Goal: Task Accomplishment & Management: Use online tool/utility

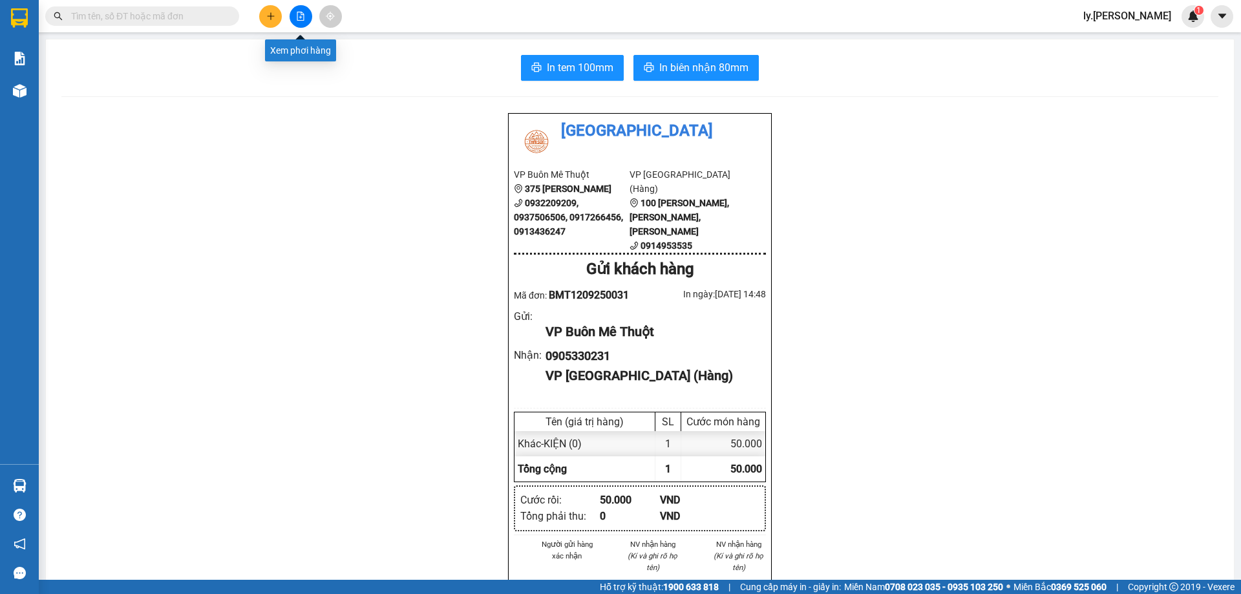
click at [299, 19] on icon "file-add" at bounding box center [300, 16] width 9 height 9
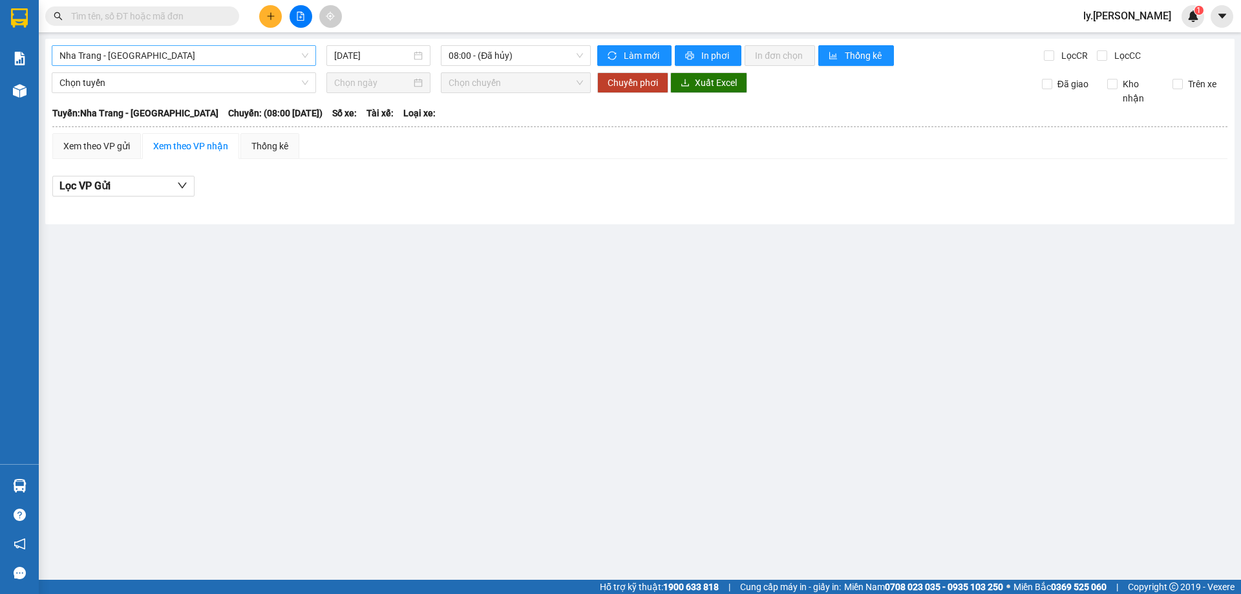
click at [151, 59] on span "Nha Trang - [GEOGRAPHIC_DATA]" at bounding box center [183, 55] width 249 height 19
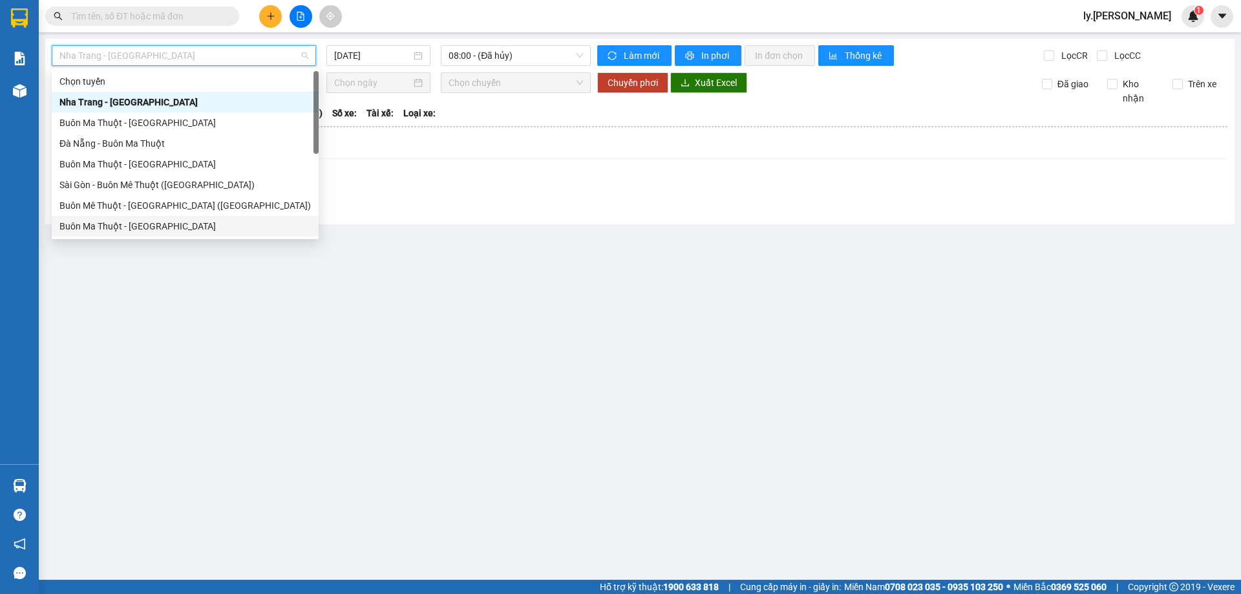
click at [140, 228] on div "Buôn Ma Thuột - [GEOGRAPHIC_DATA]" at bounding box center [184, 226] width 251 height 14
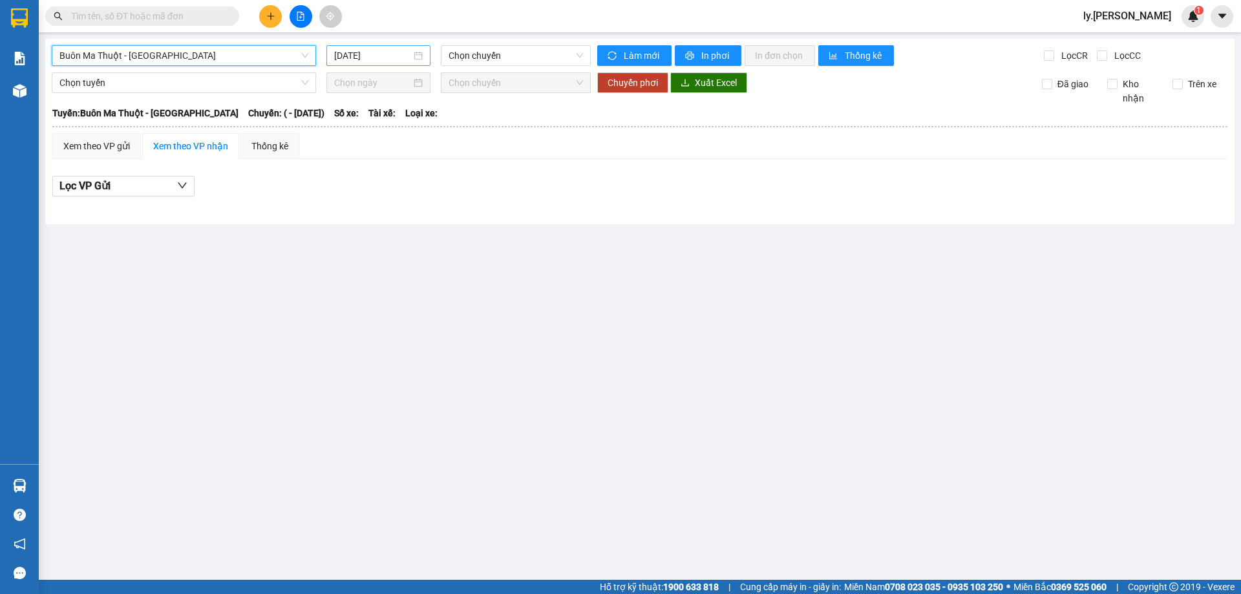
click at [369, 59] on input "[DATE]" at bounding box center [372, 55] width 77 height 14
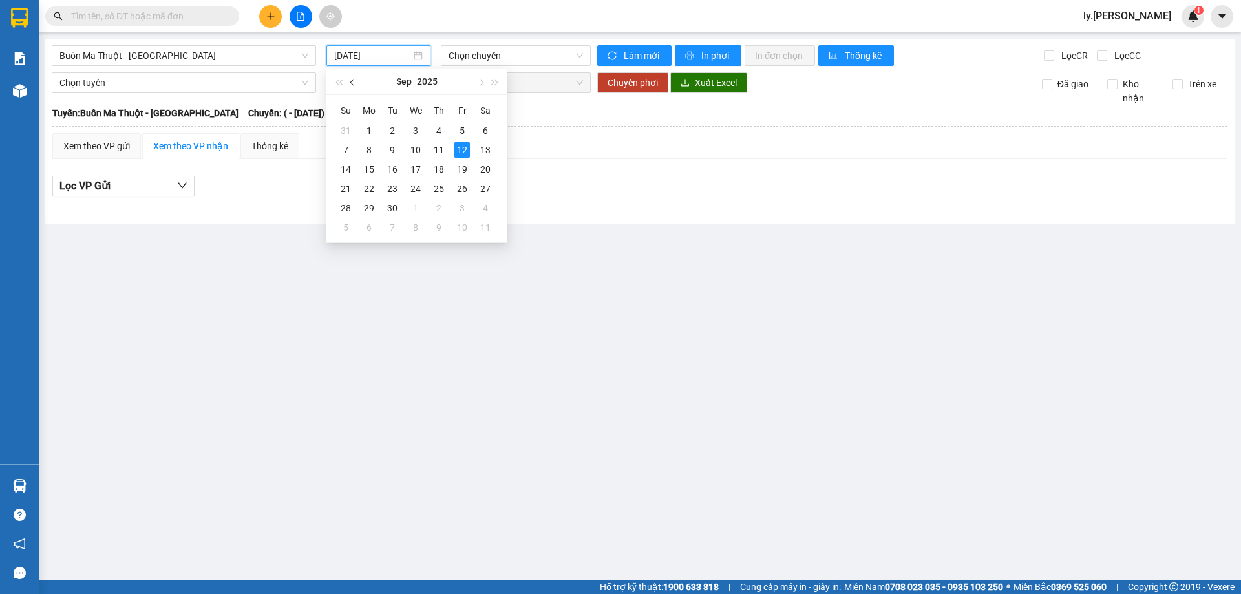
click at [354, 82] on span "button" at bounding box center [353, 83] width 6 height 6
click at [398, 128] on div "1" at bounding box center [393, 131] width 16 height 16
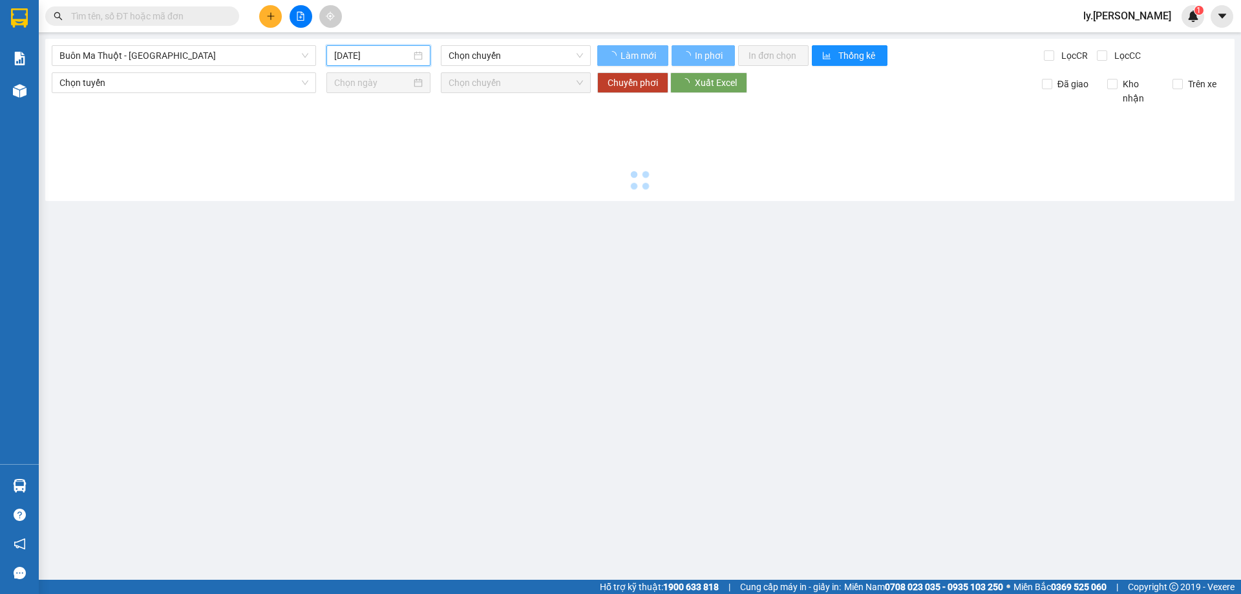
type input "[DATE]"
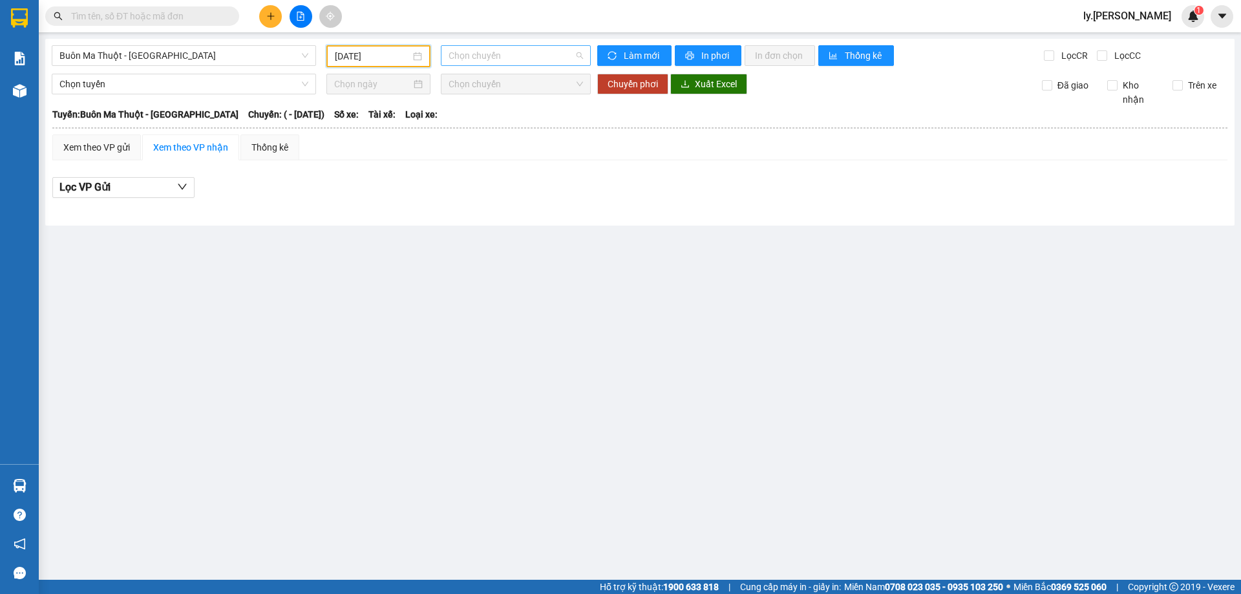
click at [478, 56] on span "Chọn chuyến" at bounding box center [516, 55] width 134 height 19
drag, startPoint x: 473, startPoint y: 56, endPoint x: 448, endPoint y: 63, distance: 26.0
click at [472, 56] on span "Chọn chuyến" at bounding box center [516, 55] width 134 height 19
click at [284, 58] on span "Buôn Ma Thuột - [GEOGRAPHIC_DATA]" at bounding box center [183, 55] width 249 height 19
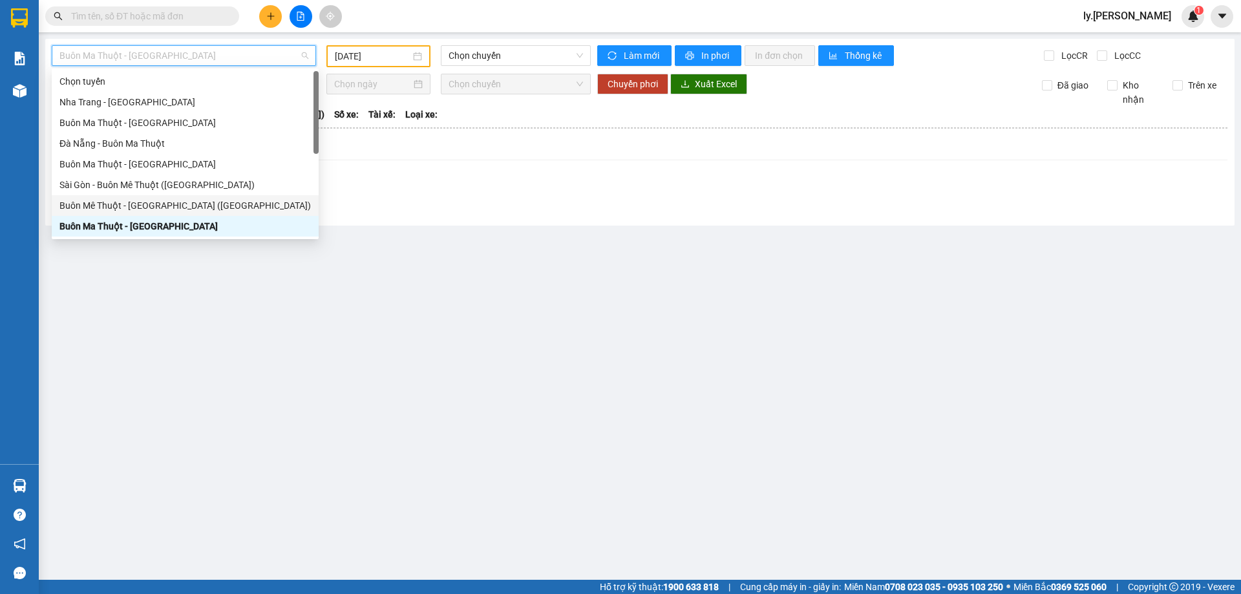
click at [194, 200] on div "Buôn Mê Thuột - [GEOGRAPHIC_DATA] ([GEOGRAPHIC_DATA])" at bounding box center [184, 205] width 251 height 14
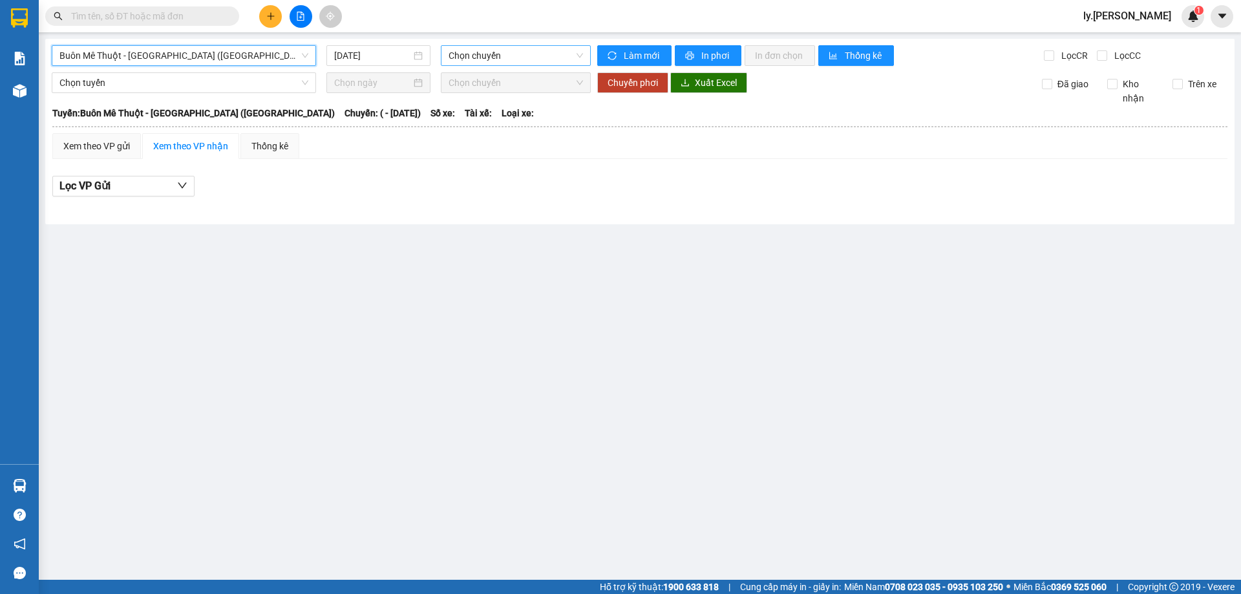
click at [509, 63] on span "Chọn chuyến" at bounding box center [516, 55] width 134 height 19
click at [339, 58] on input "[DATE]" at bounding box center [372, 55] width 77 height 14
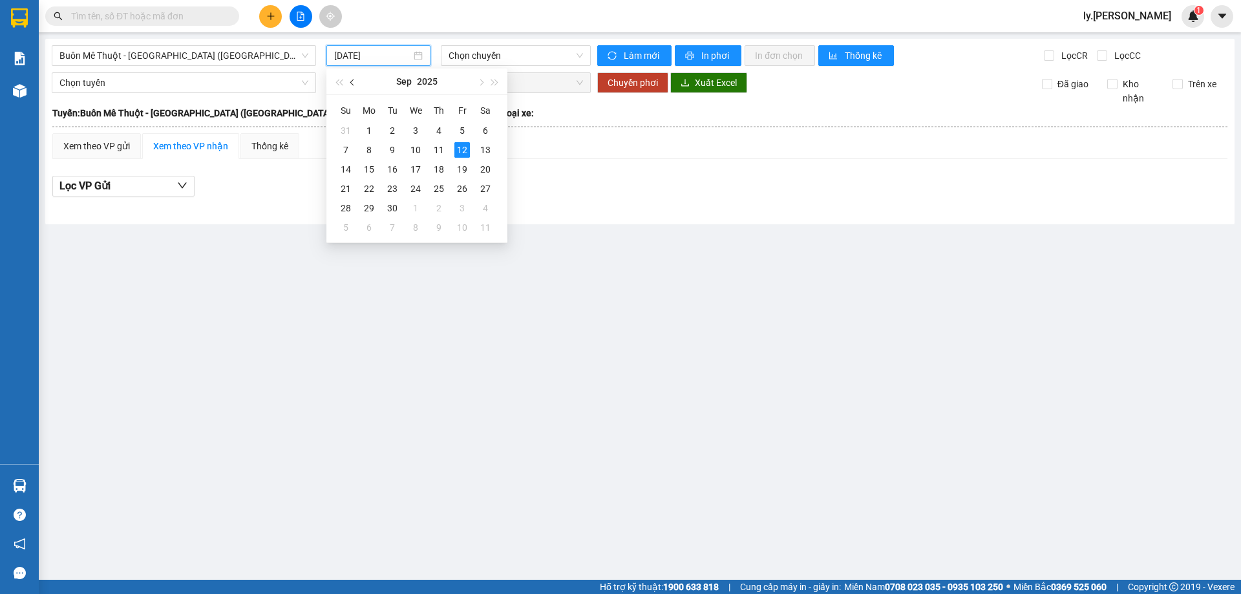
click at [348, 82] on button "button" at bounding box center [353, 82] width 14 height 26
click at [389, 130] on div "1" at bounding box center [393, 131] width 16 height 16
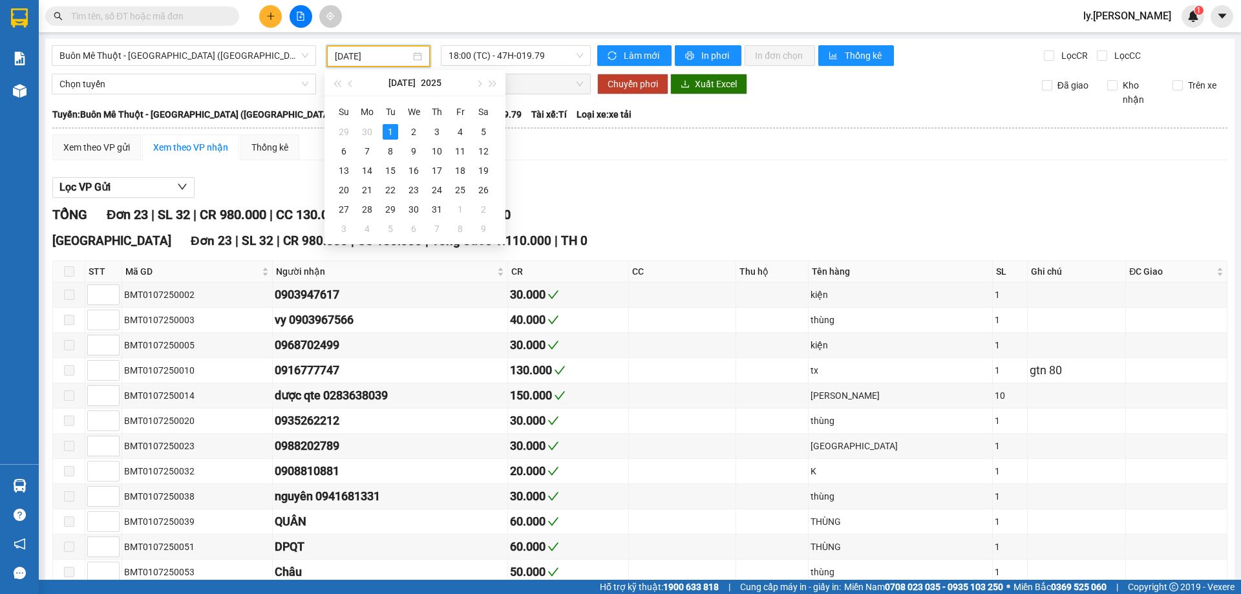
click at [390, 55] on input "[DATE]" at bounding box center [373, 56] width 76 height 14
click at [409, 133] on div "2" at bounding box center [414, 132] width 16 height 16
type input "[DATE]"
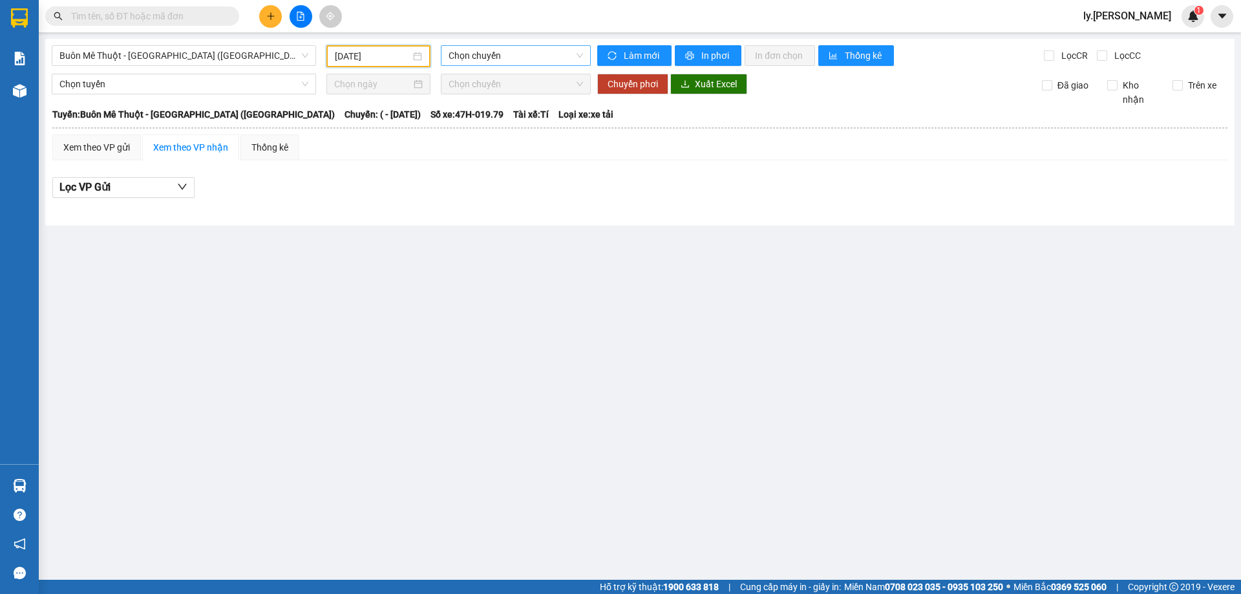
drag, startPoint x: 492, startPoint y: 55, endPoint x: 489, endPoint y: 63, distance: 8.8
click at [492, 58] on span "Chọn chuyến" at bounding box center [516, 55] width 134 height 19
click at [483, 76] on div "Chọn chuyến" at bounding box center [499, 81] width 101 height 14
click at [217, 58] on span "Buôn Mê Thuột - [GEOGRAPHIC_DATA] ([GEOGRAPHIC_DATA])" at bounding box center [183, 55] width 249 height 19
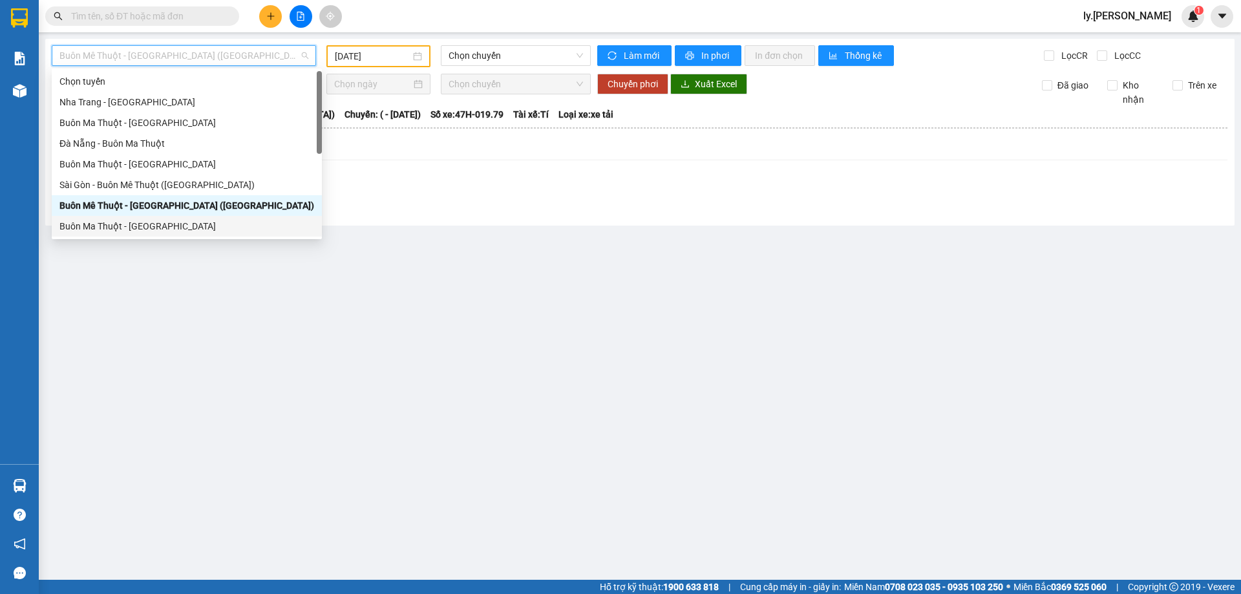
click at [195, 230] on div "Buôn Ma Thuột - [GEOGRAPHIC_DATA]" at bounding box center [186, 226] width 255 height 14
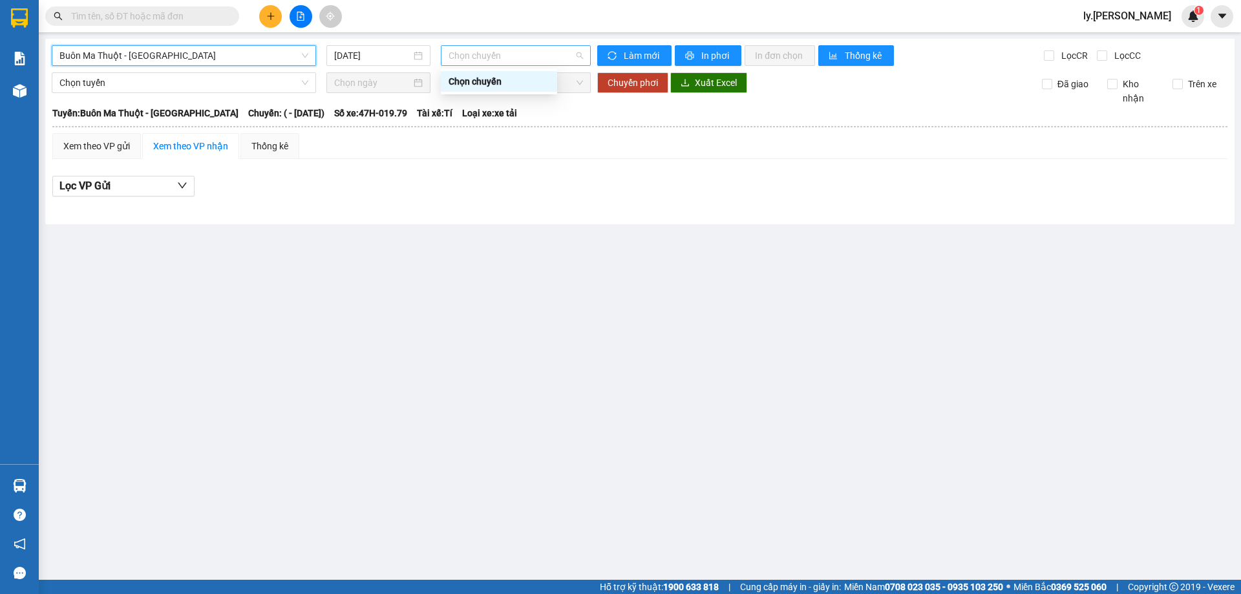
click at [498, 56] on span "Chọn chuyến" at bounding box center [516, 55] width 134 height 19
click at [222, 55] on span "Buôn Ma Thuột - [GEOGRAPHIC_DATA]" at bounding box center [183, 55] width 249 height 19
click at [349, 58] on input "[DATE]" at bounding box center [372, 55] width 77 height 14
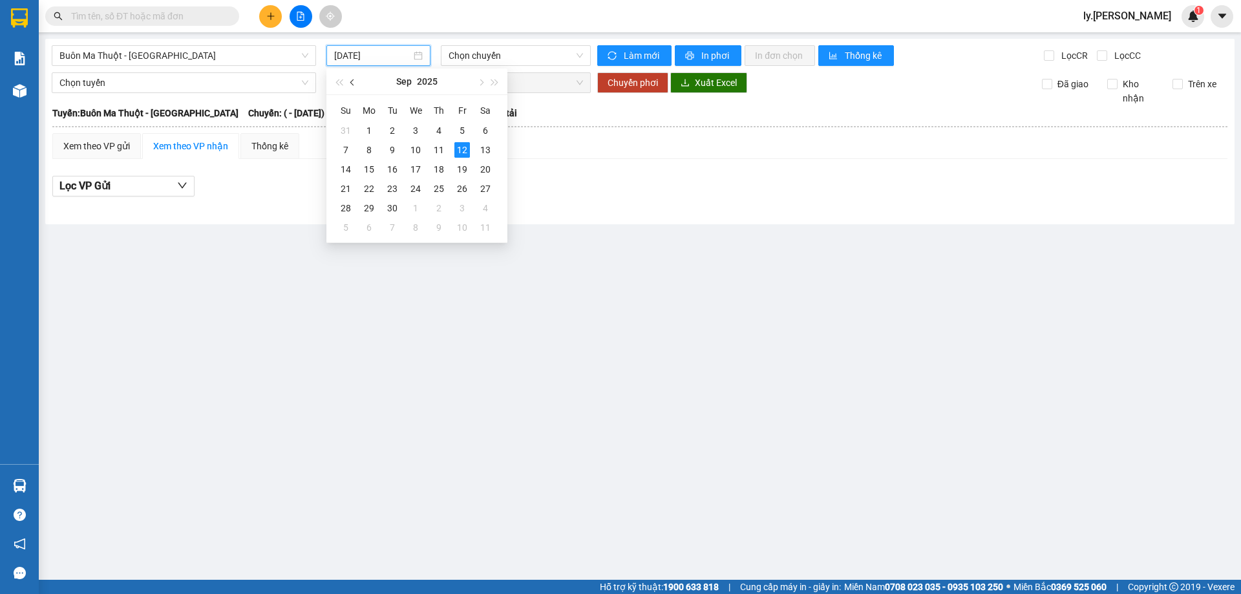
click at [350, 85] on button "button" at bounding box center [353, 82] width 14 height 26
click at [413, 131] on div "2" at bounding box center [416, 131] width 16 height 16
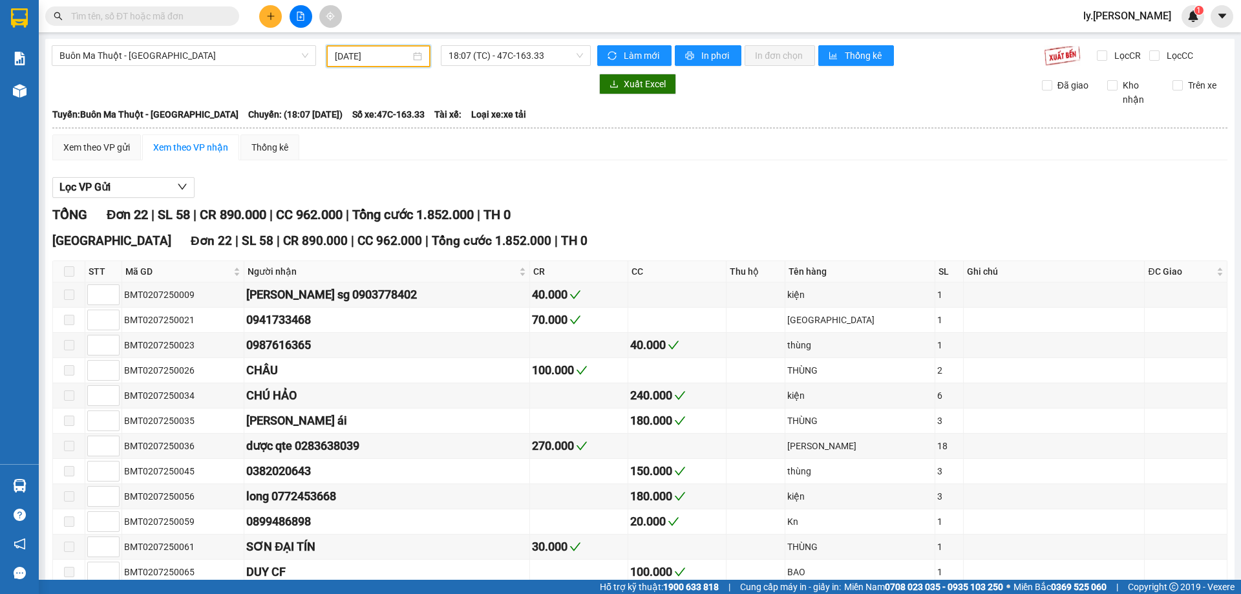
click at [387, 52] on input "[DATE]" at bounding box center [373, 56] width 76 height 14
click at [370, 54] on input "[DATE]" at bounding box center [373, 56] width 76 height 14
click at [414, 56] on div "[DATE]" at bounding box center [378, 56] width 87 height 14
click at [365, 58] on input "[DATE]" at bounding box center [373, 56] width 76 height 14
click at [384, 58] on input "[DATE]" at bounding box center [373, 56] width 76 height 14
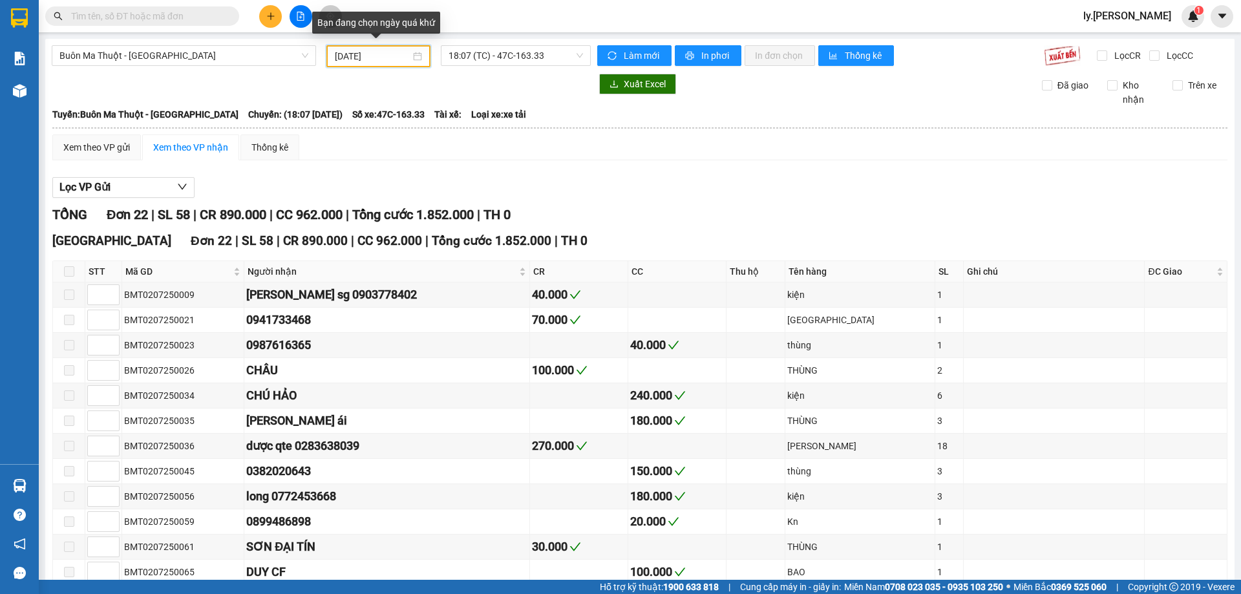
click at [412, 50] on div "[DATE]" at bounding box center [378, 56] width 87 height 14
click at [412, 52] on div "[DATE]" at bounding box center [378, 56] width 87 height 14
click at [328, 56] on div "[DATE]" at bounding box center [378, 56] width 104 height 22
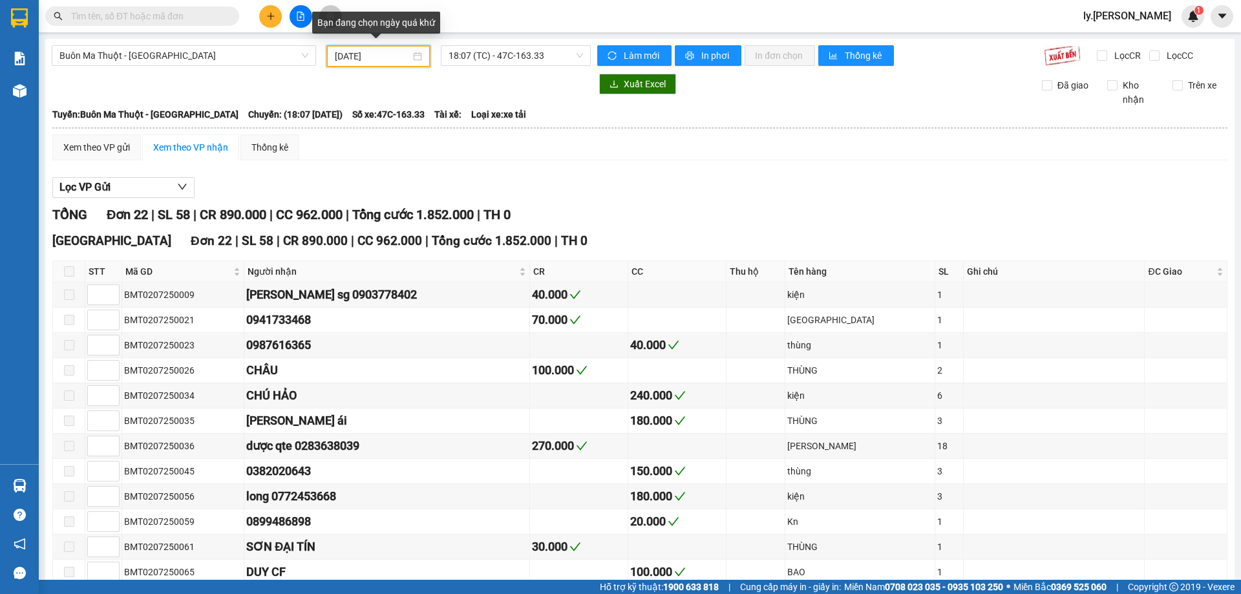
click at [338, 53] on input "[DATE]" at bounding box center [373, 56] width 76 height 14
click at [343, 56] on input "[DATE]" at bounding box center [373, 56] width 76 height 14
click at [624, 61] on span "Làm mới" at bounding box center [642, 55] width 37 height 14
click at [370, 54] on input "[DATE]" at bounding box center [373, 56] width 76 height 14
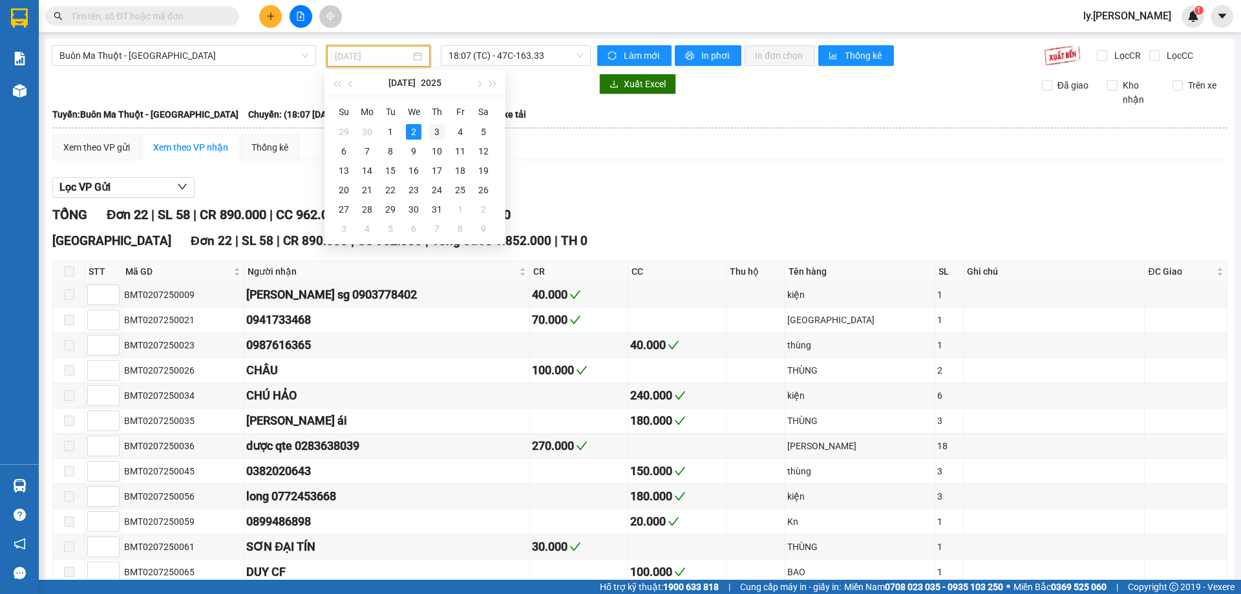
click at [433, 127] on div "3" at bounding box center [437, 132] width 16 height 16
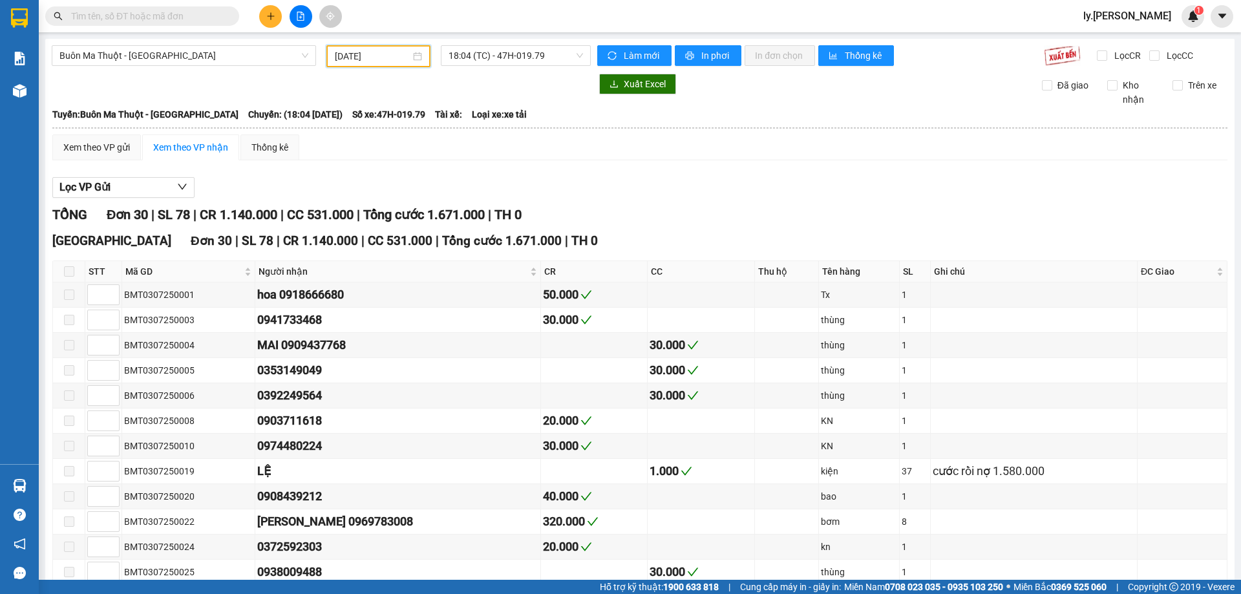
click at [356, 58] on input "[DATE]" at bounding box center [373, 56] width 76 height 14
click at [387, 48] on div "[DATE]" at bounding box center [378, 56] width 104 height 22
click at [392, 67] on div "[DATE]" at bounding box center [378, 56] width 104 height 22
click at [392, 54] on input "[DATE]" at bounding box center [373, 56] width 76 height 14
click at [390, 54] on input "[DATE]" at bounding box center [373, 56] width 76 height 14
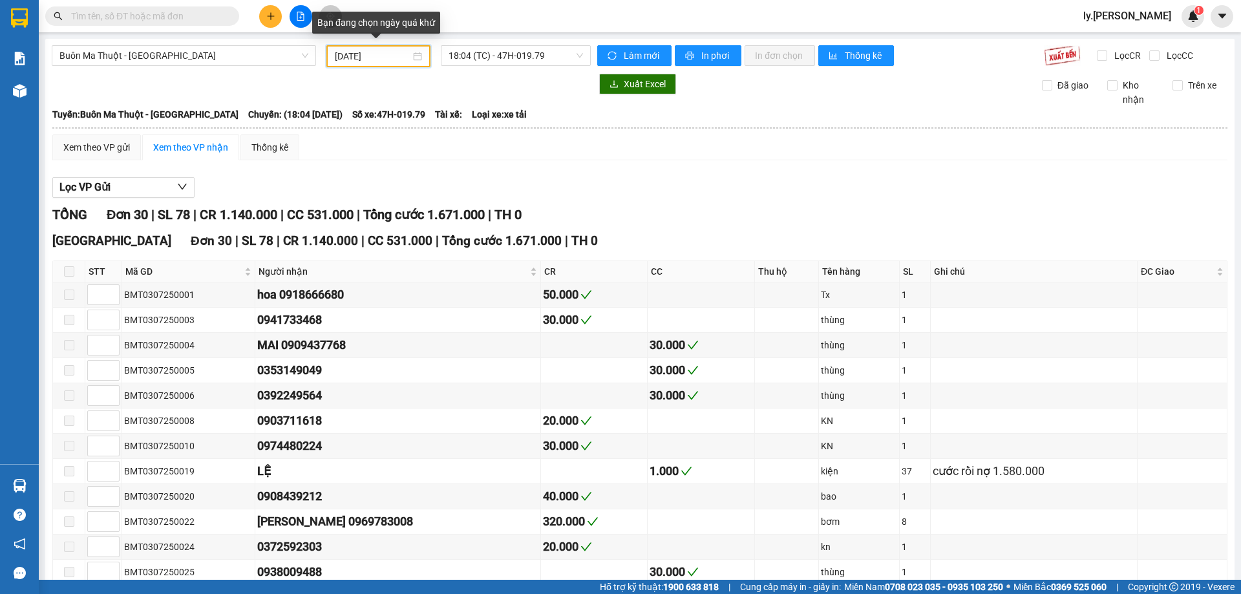
click at [390, 54] on input "[DATE]" at bounding box center [373, 56] width 76 height 14
click at [415, 56] on div "[DATE]" at bounding box center [378, 56] width 87 height 14
click at [414, 56] on div "[DATE]" at bounding box center [378, 56] width 87 height 14
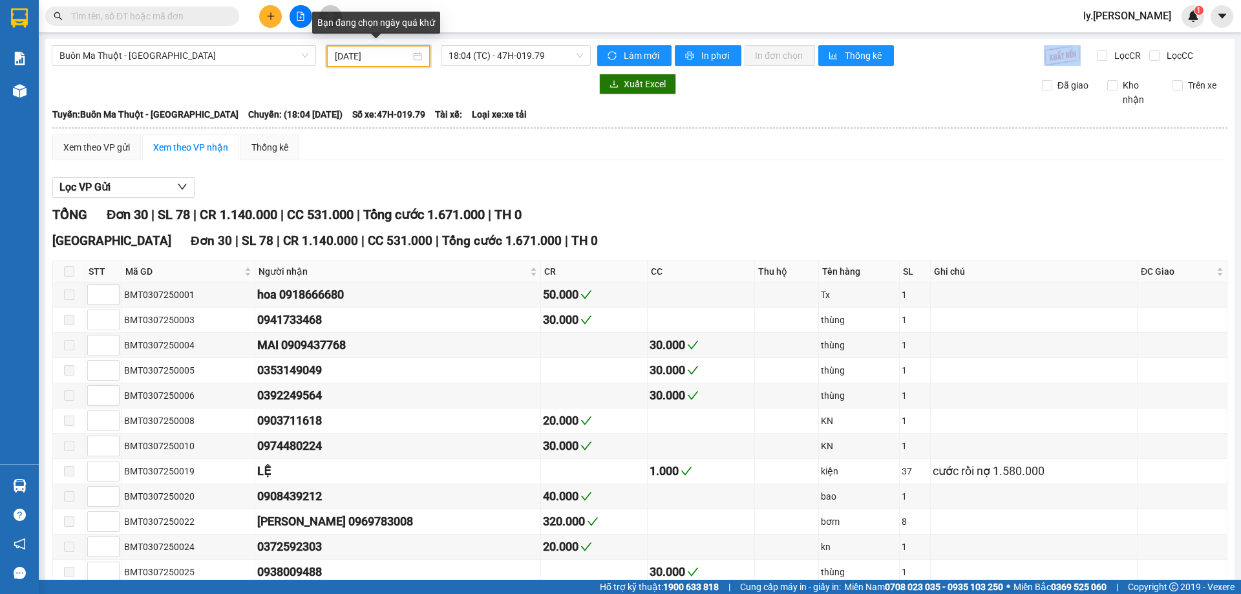
click at [414, 56] on div "[DATE]" at bounding box center [378, 56] width 87 height 14
click at [341, 56] on input "[DATE]" at bounding box center [373, 56] width 76 height 14
click at [501, 57] on span "18:04 (TC) - 47H-019.79" at bounding box center [516, 55] width 134 height 19
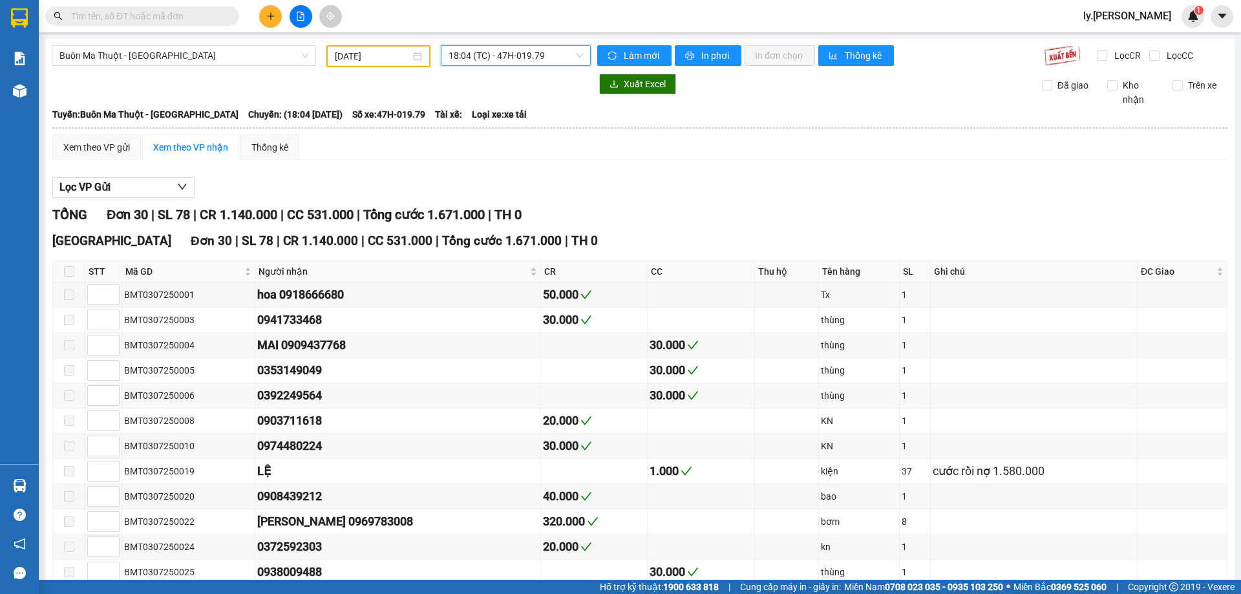
click at [502, 56] on span "18:04 (TC) - 47H-019.79" at bounding box center [516, 55] width 134 height 19
click at [489, 81] on div "Chọn chuyến" at bounding box center [495, 81] width 101 height 14
click at [372, 55] on input "[DATE]" at bounding box center [373, 56] width 76 height 14
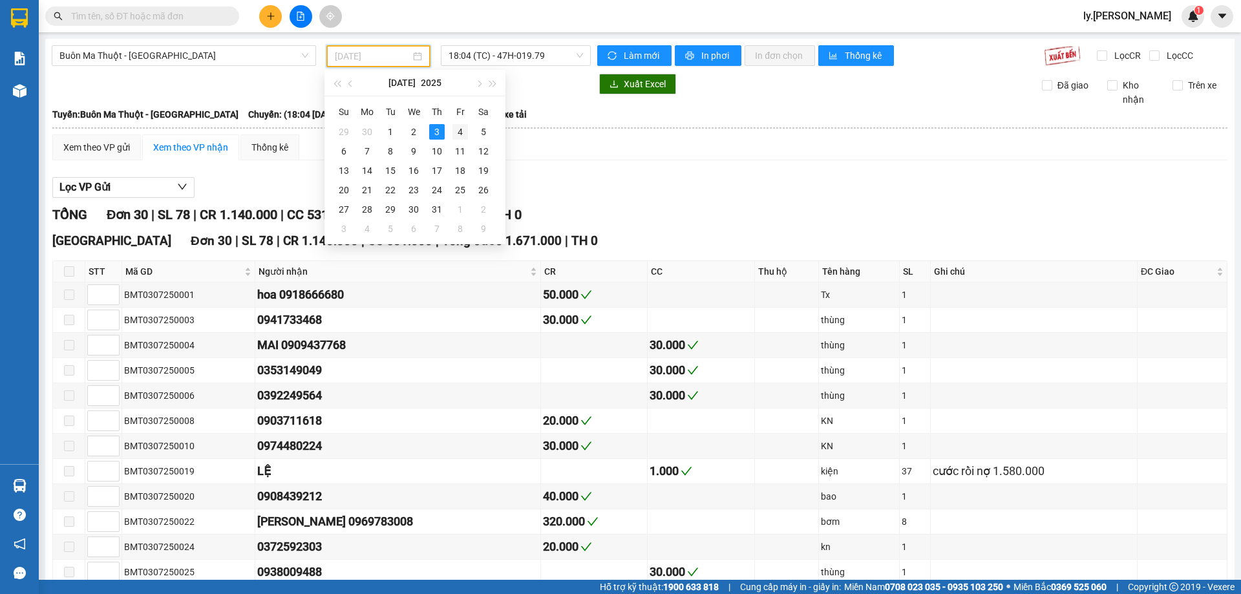
click at [456, 131] on div "4" at bounding box center [460, 132] width 16 height 16
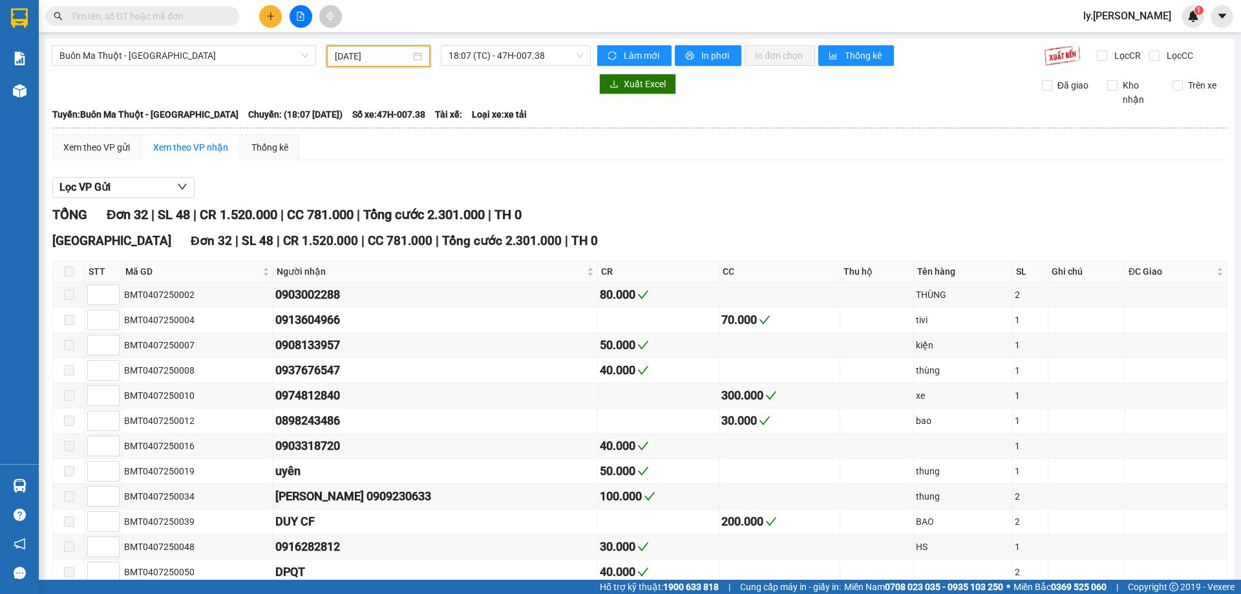
click at [366, 59] on input "[DATE]" at bounding box center [373, 56] width 76 height 14
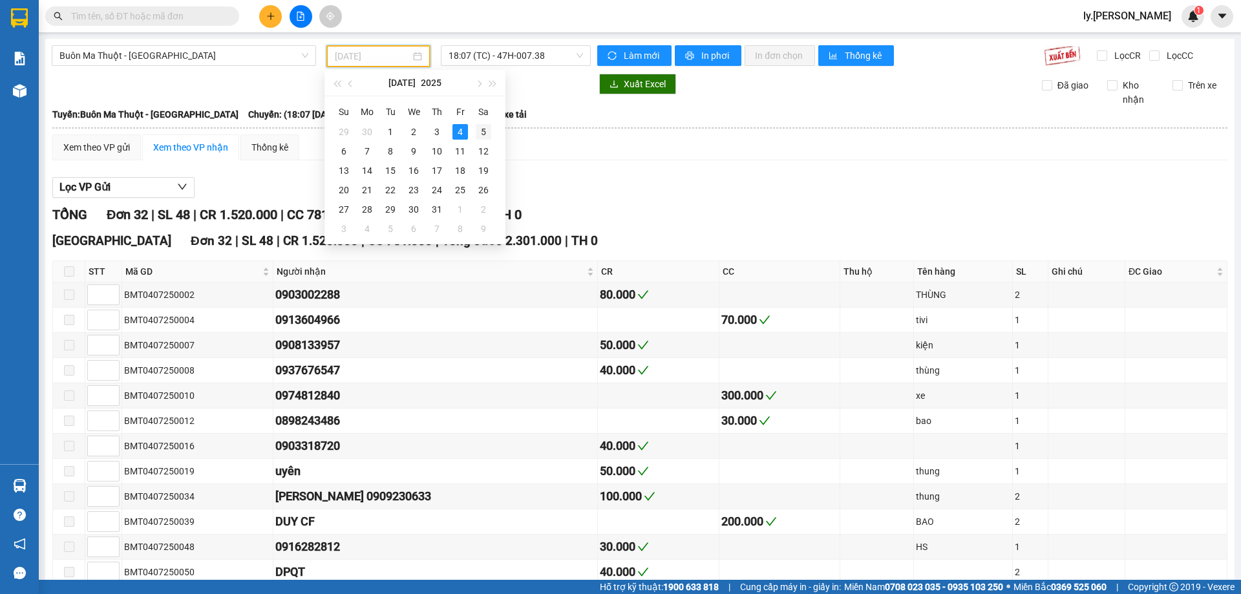
click at [480, 134] on div "5" at bounding box center [484, 132] width 16 height 16
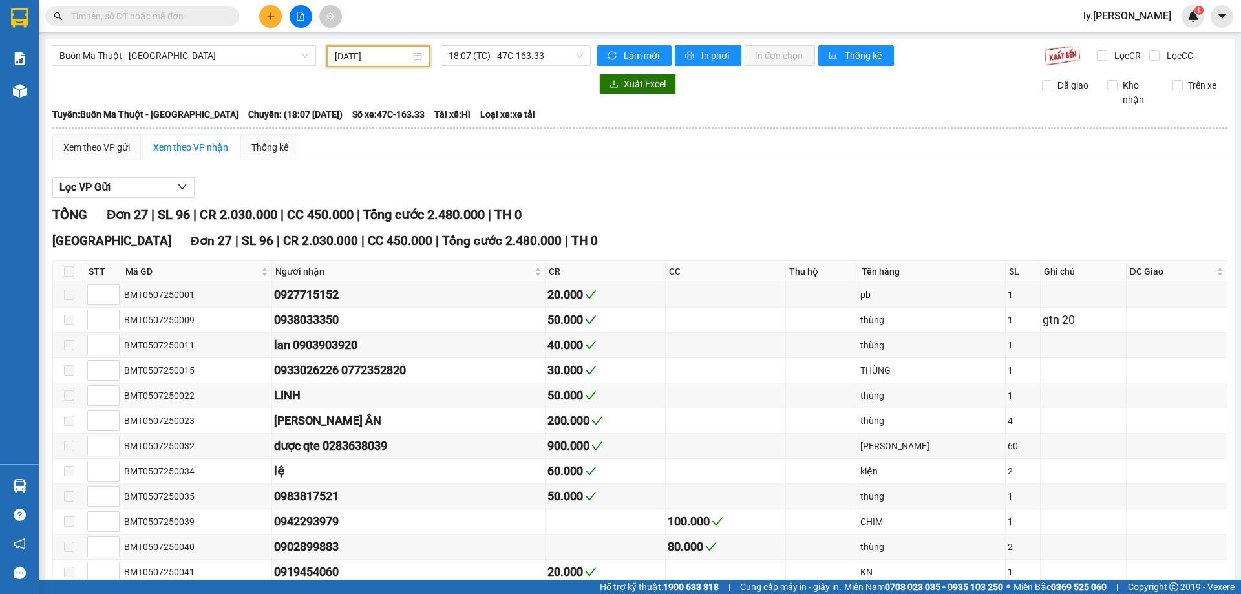
click at [353, 58] on input "[DATE]" at bounding box center [373, 56] width 76 height 14
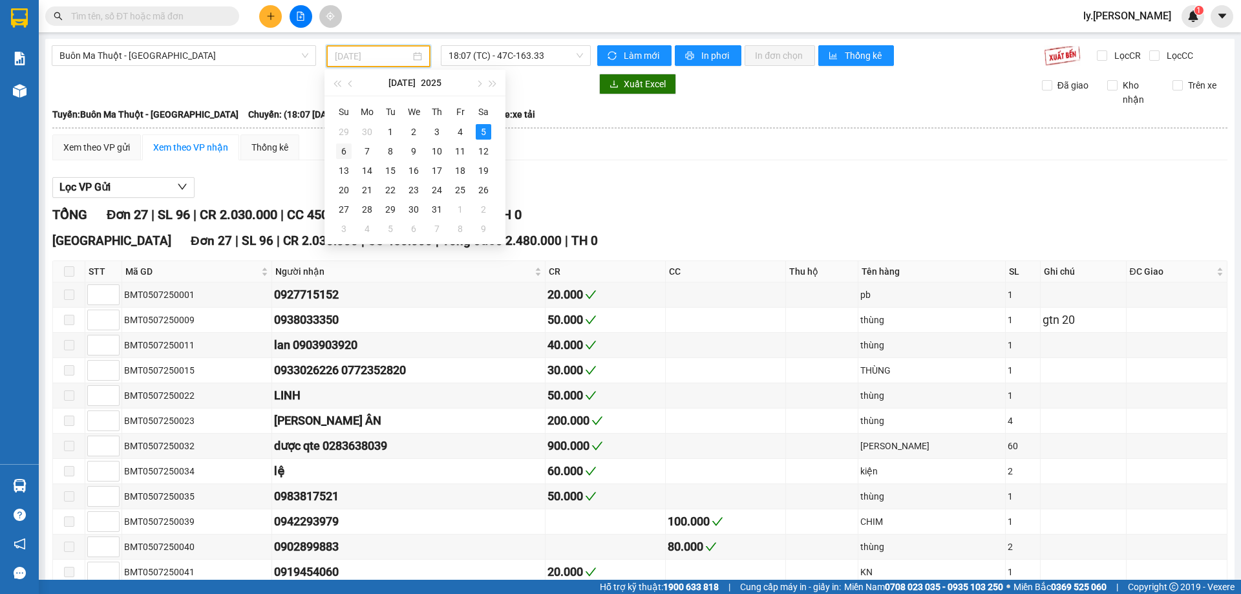
click at [345, 148] on div "6" at bounding box center [344, 151] width 16 height 16
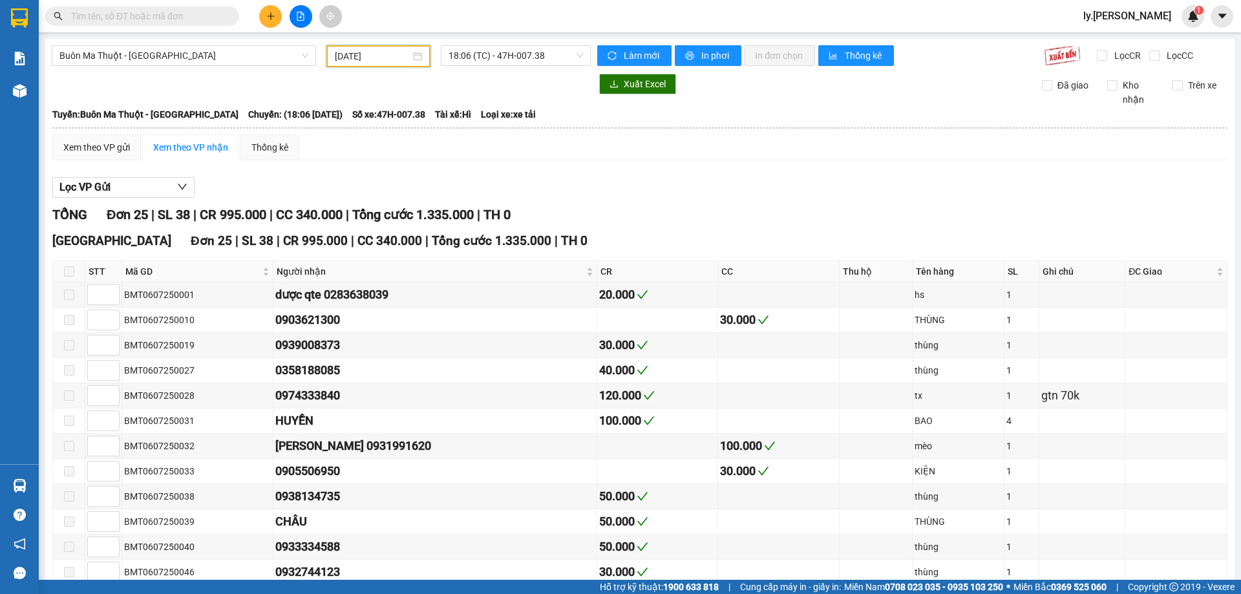
click at [345, 55] on input "[DATE]" at bounding box center [373, 56] width 76 height 14
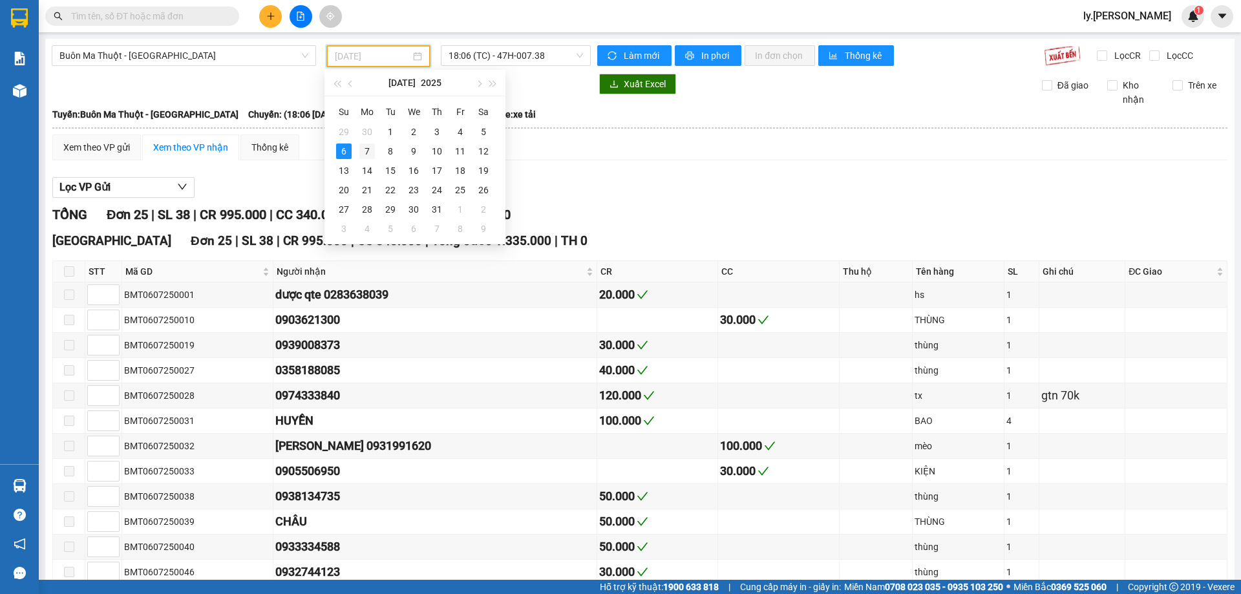
click at [374, 148] on div "7" at bounding box center [367, 151] width 16 height 16
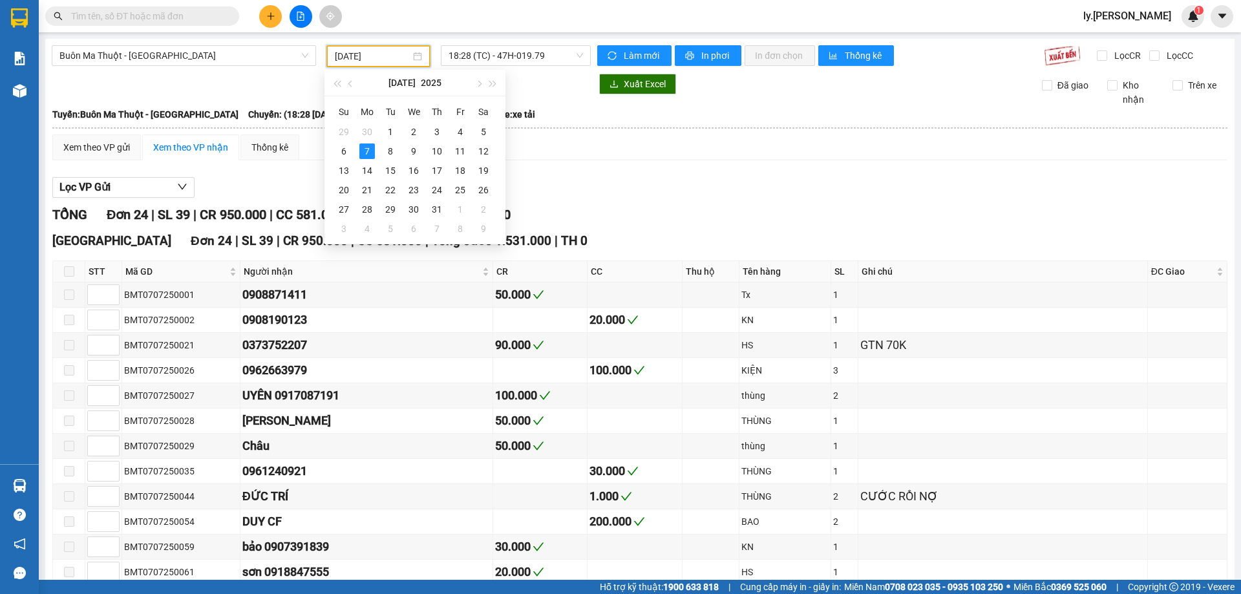
click at [370, 58] on input "[DATE]" at bounding box center [373, 56] width 76 height 14
click at [388, 153] on div "8" at bounding box center [391, 151] width 16 height 16
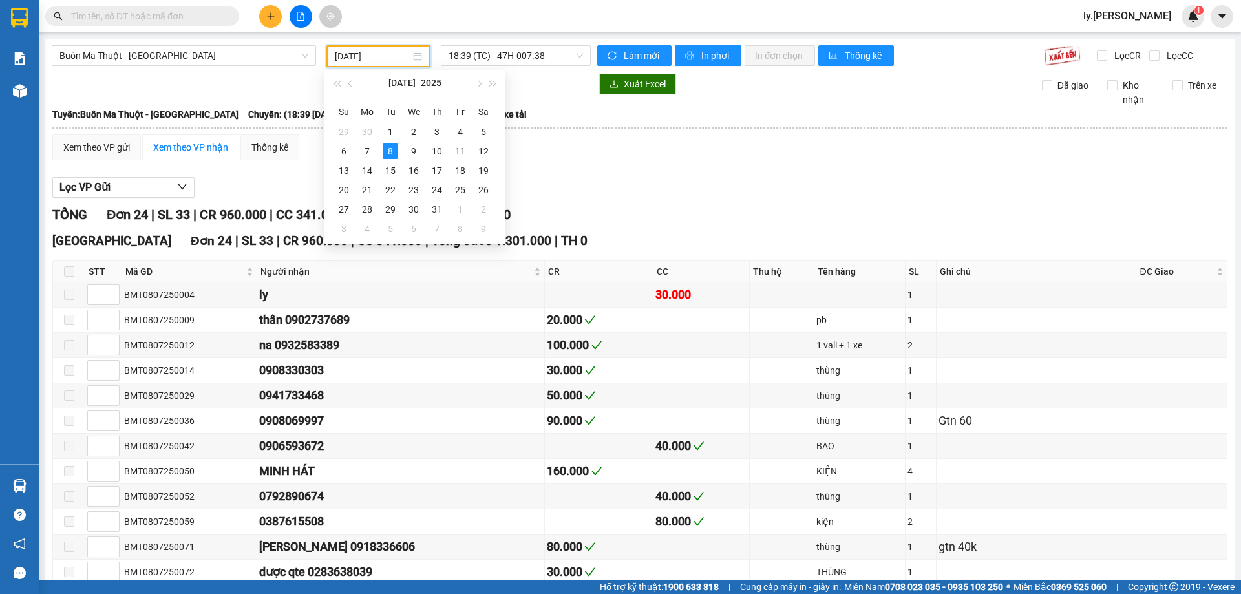
click at [357, 54] on input "[DATE]" at bounding box center [373, 56] width 76 height 14
click at [370, 170] on div "14" at bounding box center [367, 171] width 16 height 16
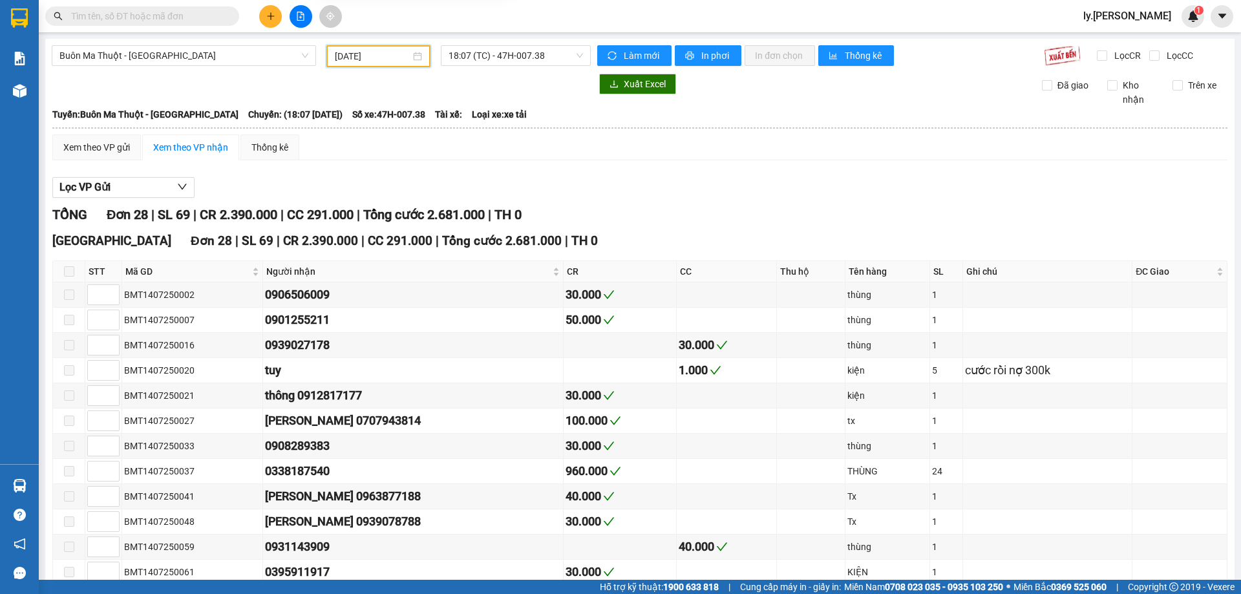
click at [341, 55] on input "[DATE]" at bounding box center [373, 56] width 76 height 14
click at [374, 50] on input "[DATE]" at bounding box center [373, 56] width 76 height 14
click at [462, 61] on span "18:07 (TC) - 47H-007.38" at bounding box center [516, 55] width 134 height 19
click at [460, 85] on div "Chọn chuyến" at bounding box center [495, 81] width 101 height 14
click at [383, 58] on input "[DATE]" at bounding box center [373, 56] width 76 height 14
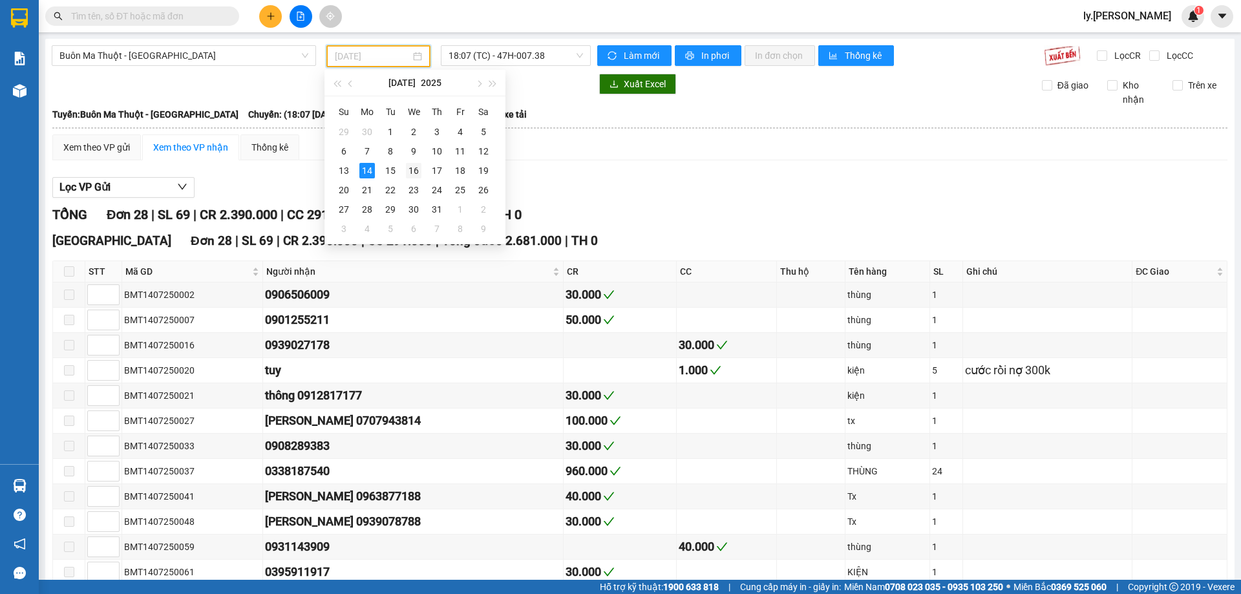
click at [416, 172] on div "16" at bounding box center [414, 171] width 16 height 16
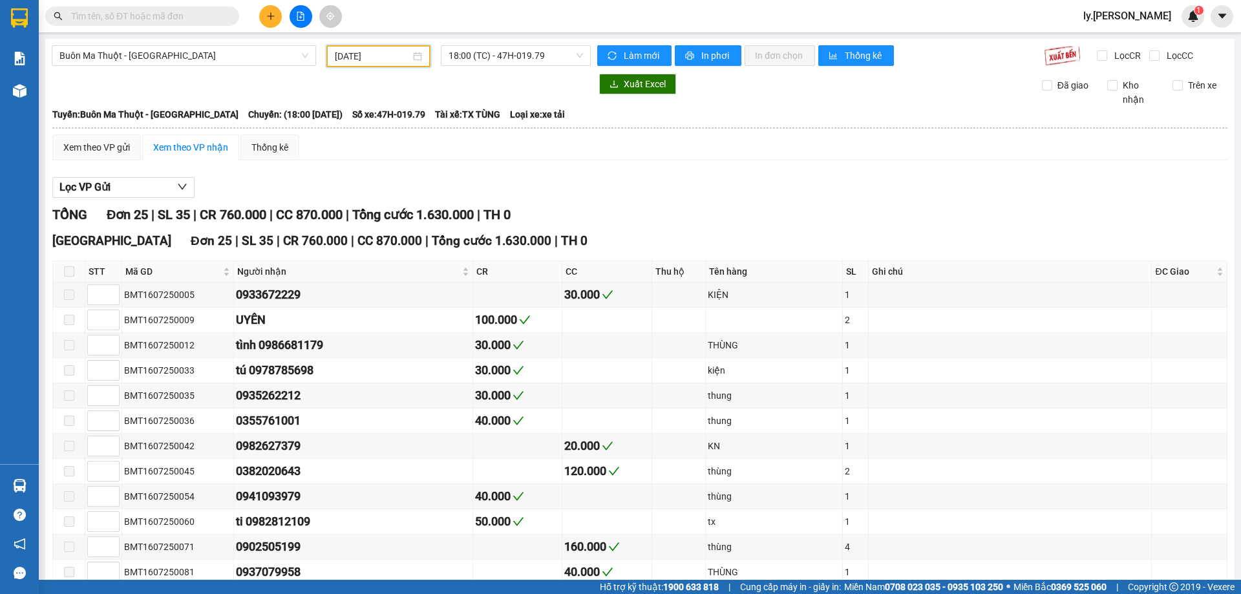
click at [349, 55] on input "[DATE]" at bounding box center [373, 56] width 76 height 14
click at [389, 54] on input "[DATE]" at bounding box center [373, 56] width 76 height 14
drag, startPoint x: 486, startPoint y: 59, endPoint x: 485, endPoint y: 73, distance: 14.3
click at [486, 61] on span "18:00 (TC) - 47H-019.79" at bounding box center [516, 55] width 134 height 19
click at [483, 83] on div "Chọn chuyến" at bounding box center [495, 81] width 101 height 14
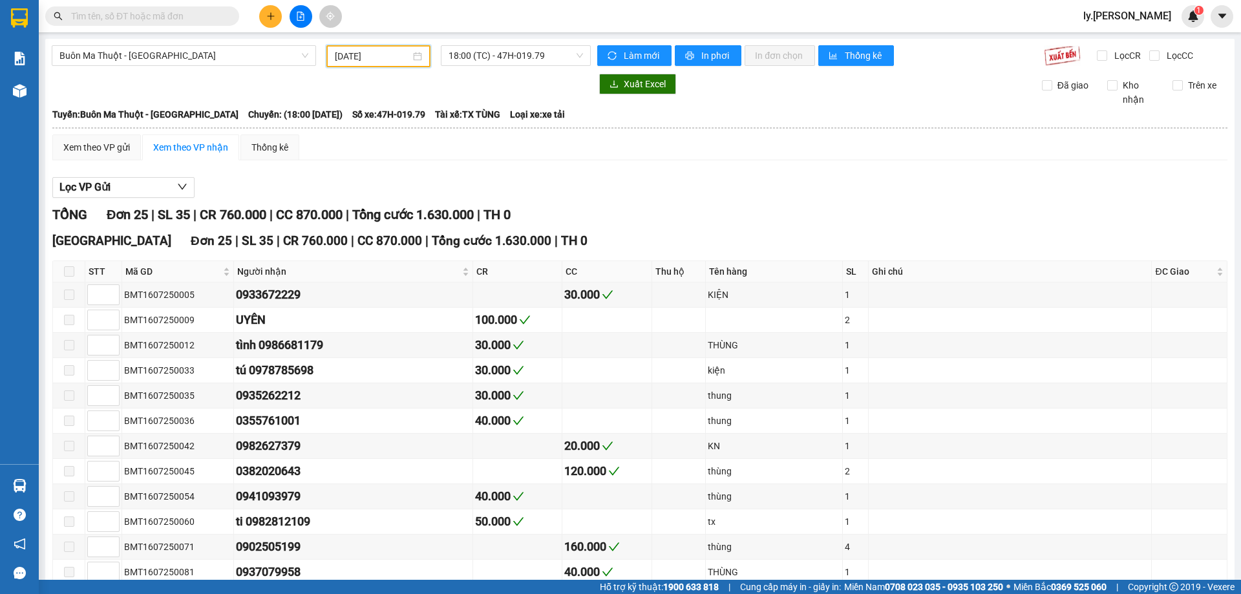
click at [364, 55] on input "[DATE]" at bounding box center [373, 56] width 76 height 14
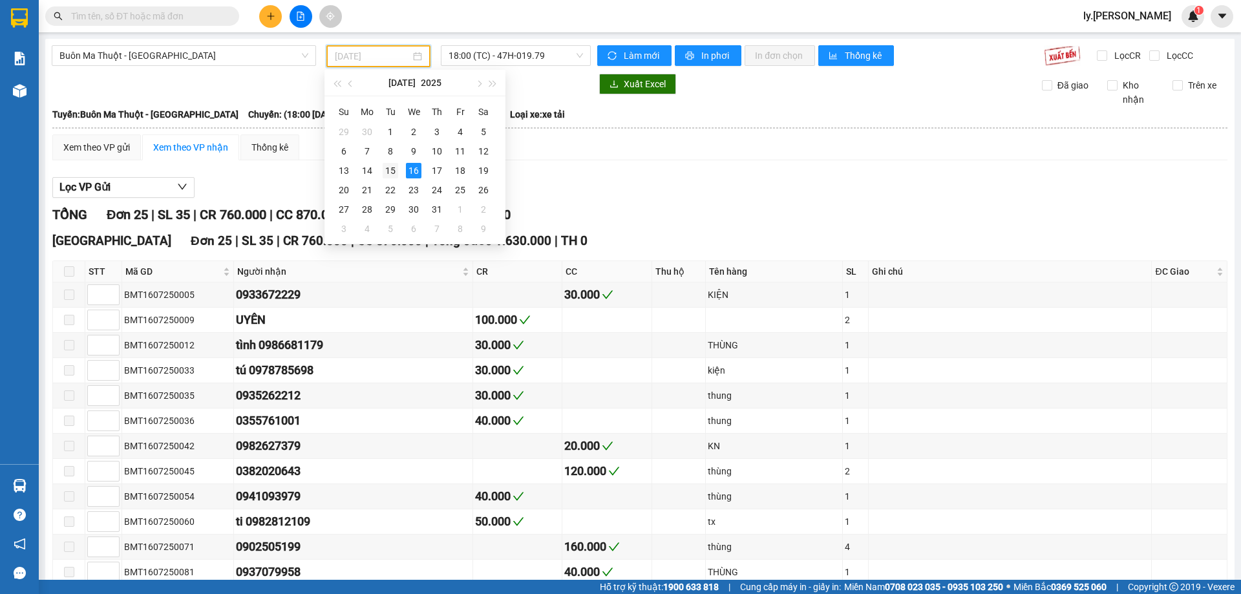
click at [388, 175] on div "15" at bounding box center [391, 171] width 16 height 16
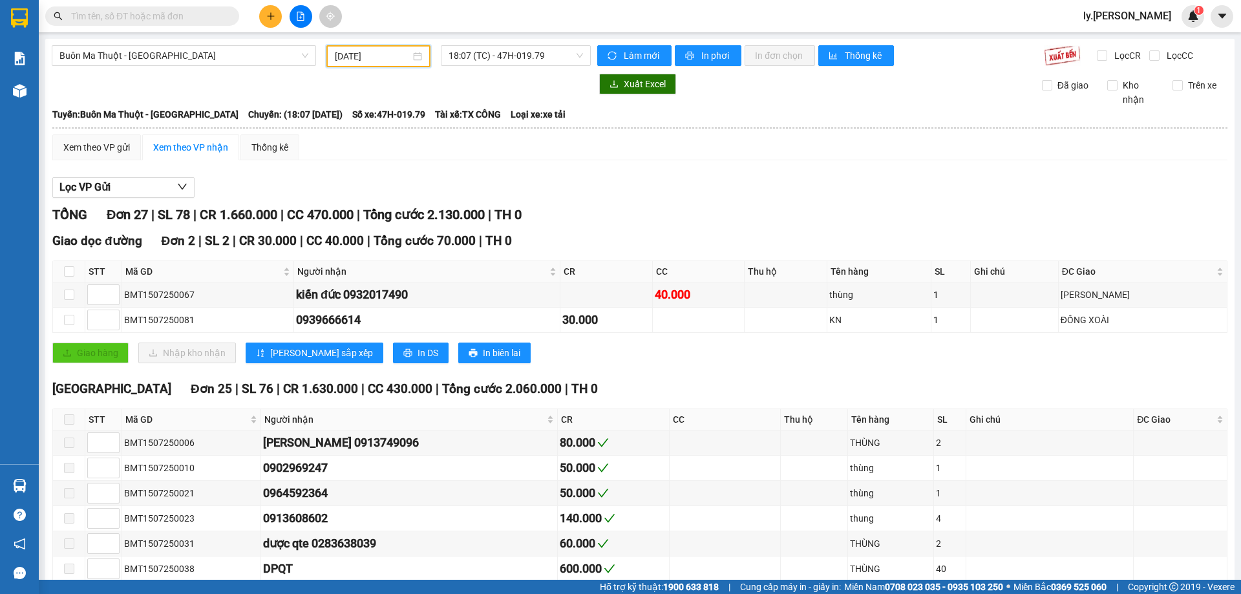
drag, startPoint x: 359, startPoint y: 45, endPoint x: 358, endPoint y: 54, distance: 8.4
click at [359, 46] on div "[DATE]" at bounding box center [378, 56] width 104 height 22
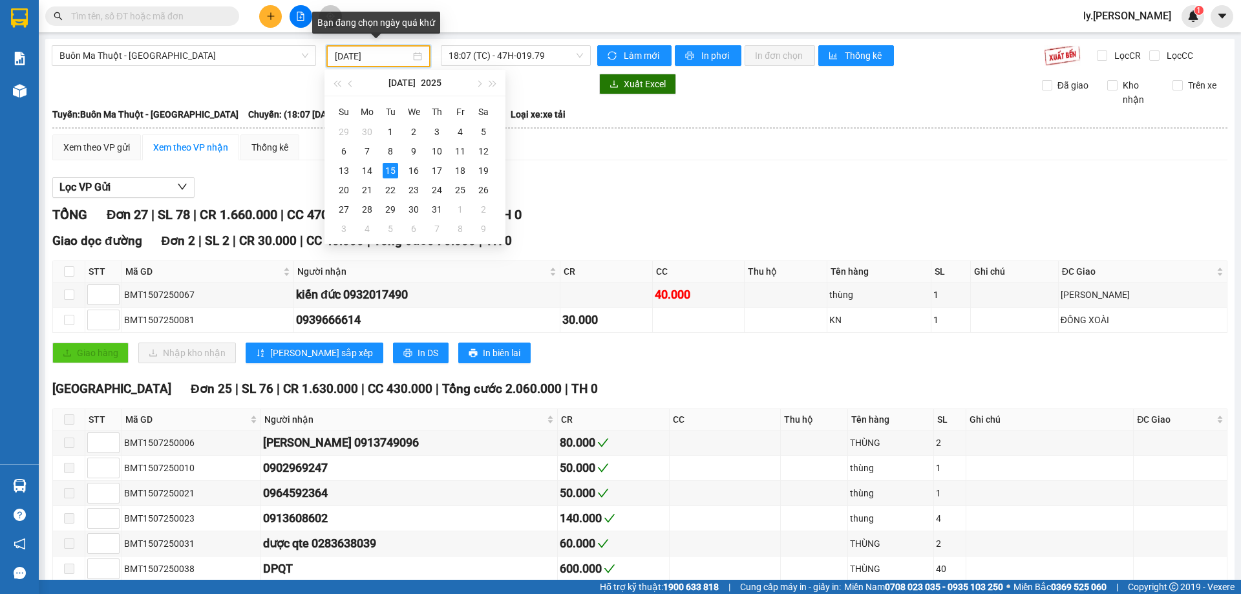
click at [358, 55] on input "[DATE]" at bounding box center [373, 56] width 76 height 14
click at [432, 169] on div "17" at bounding box center [437, 171] width 16 height 16
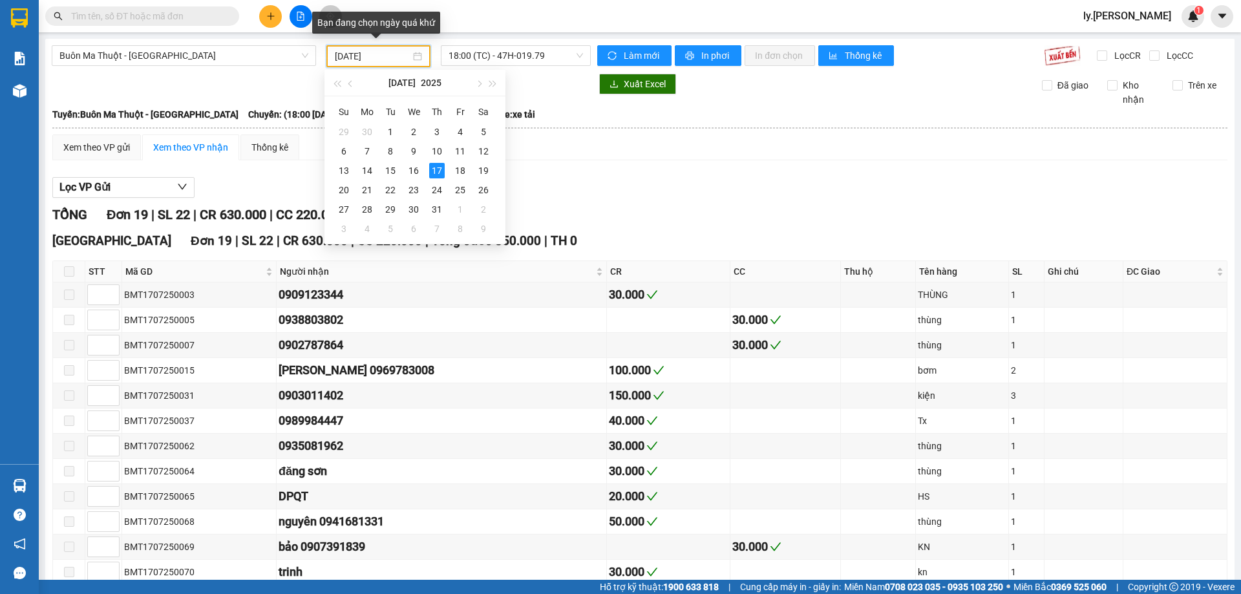
click at [351, 56] on input "[DATE]" at bounding box center [373, 56] width 76 height 14
click at [457, 172] on div "18" at bounding box center [460, 171] width 16 height 16
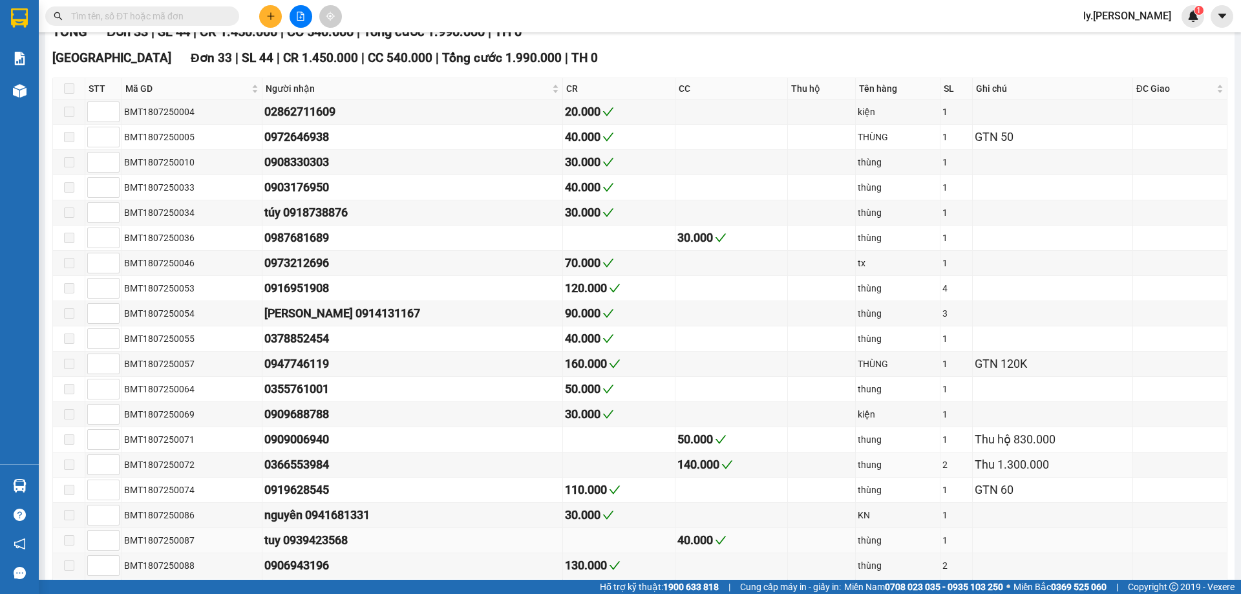
scroll to position [84, 0]
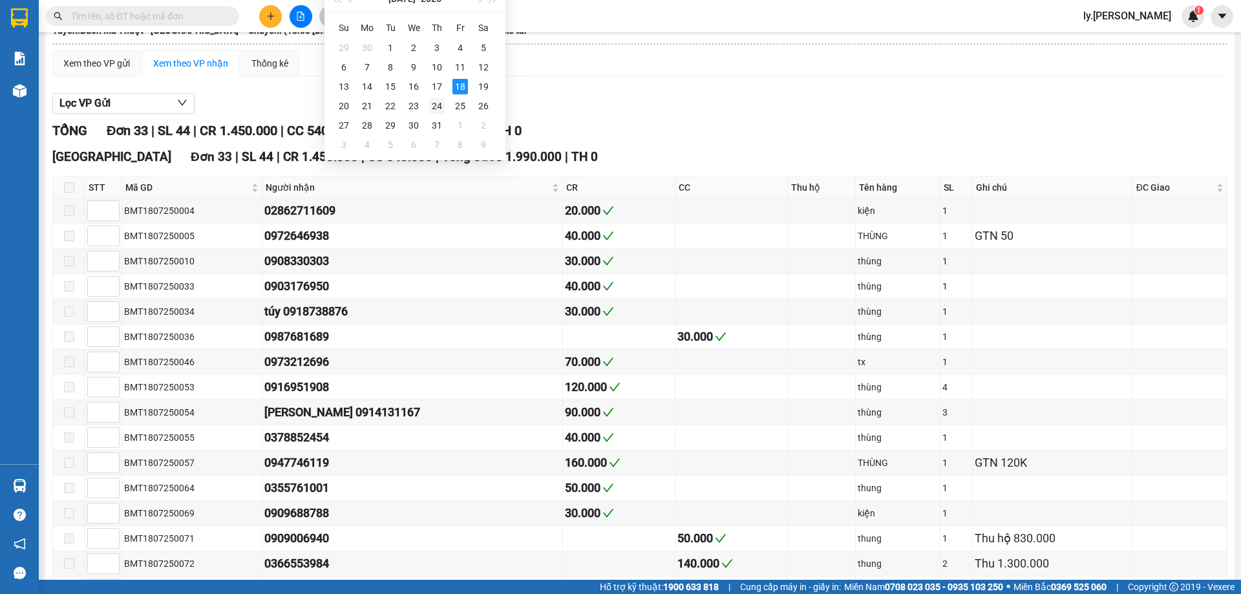
click at [431, 109] on div "24" at bounding box center [437, 106] width 16 height 16
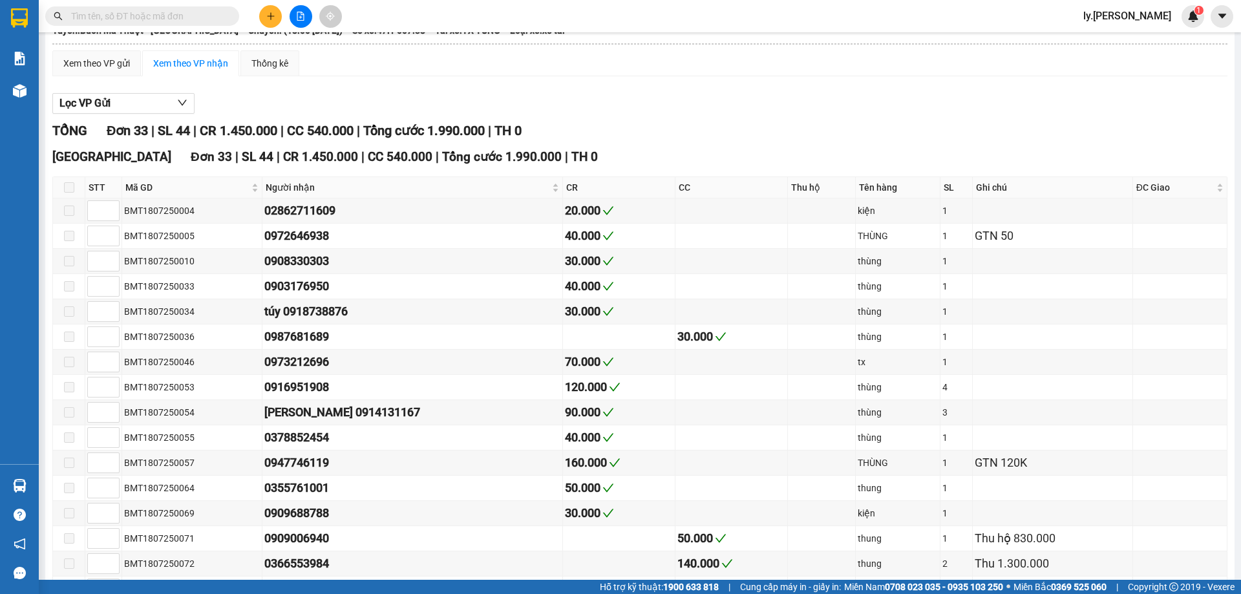
scroll to position [0, 0]
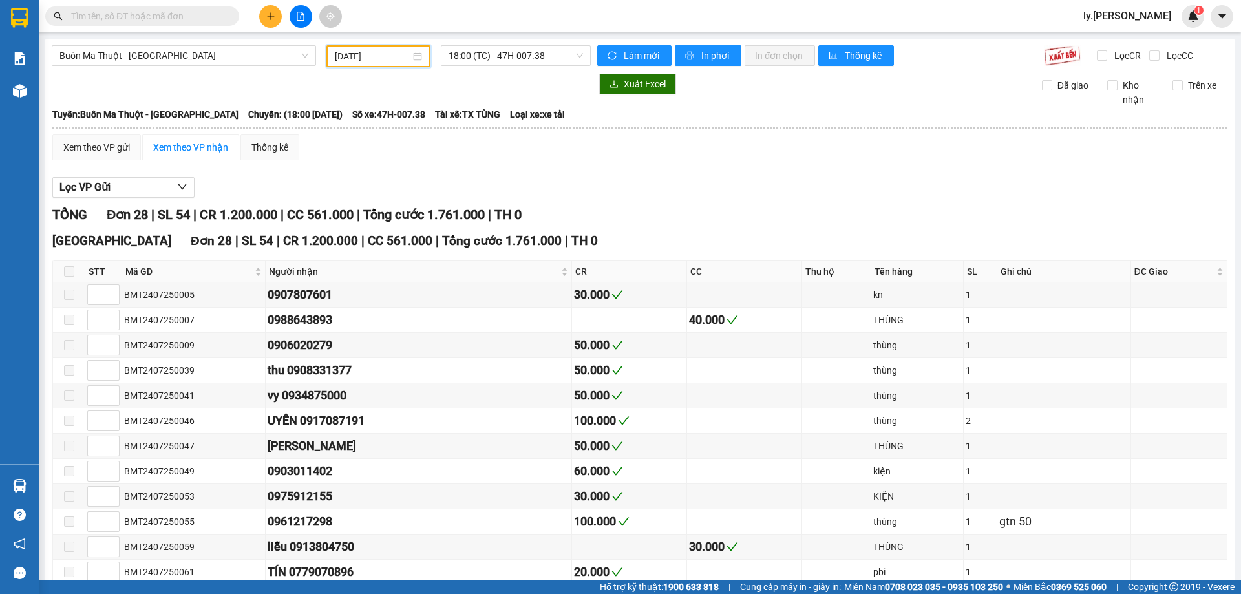
click at [372, 58] on input "[DATE]" at bounding box center [373, 56] width 76 height 14
drag, startPoint x: 372, startPoint y: 58, endPoint x: 492, endPoint y: 56, distance: 120.2
click at [372, 57] on input "[DATE]" at bounding box center [373, 56] width 76 height 14
click at [508, 53] on span "18:00 (TC) - 47H-007.38" at bounding box center [516, 55] width 134 height 19
click at [498, 83] on div "Chọn chuyến" at bounding box center [495, 81] width 101 height 14
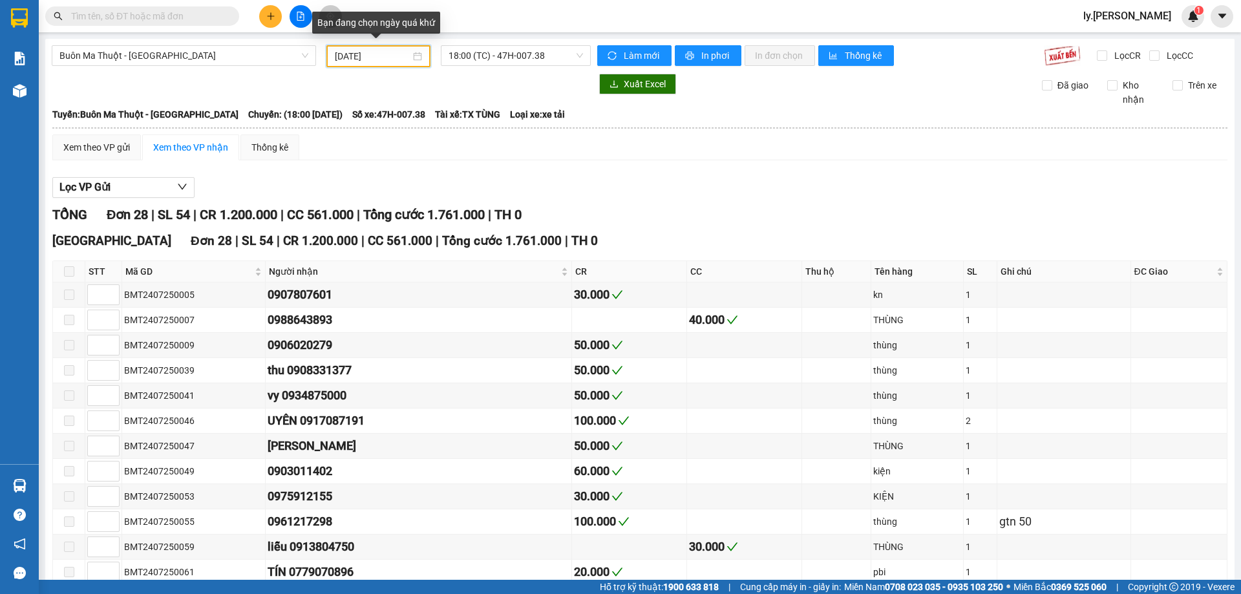
click at [372, 58] on input "[DATE]" at bounding box center [373, 56] width 76 height 14
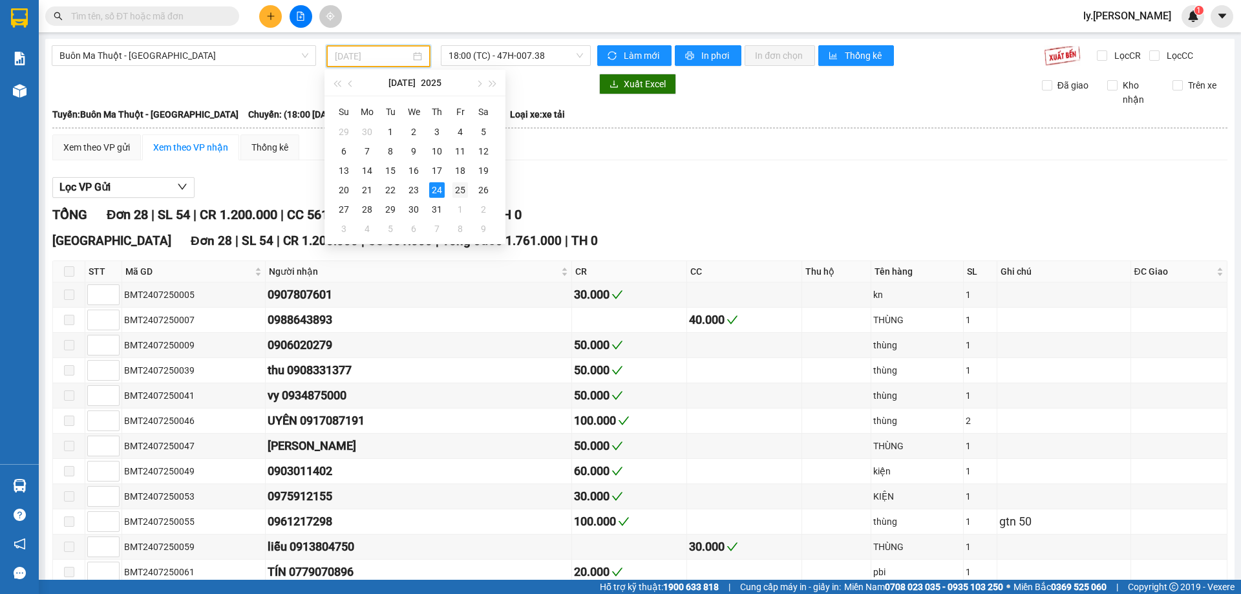
click at [465, 189] on div "25" at bounding box center [460, 190] width 16 height 16
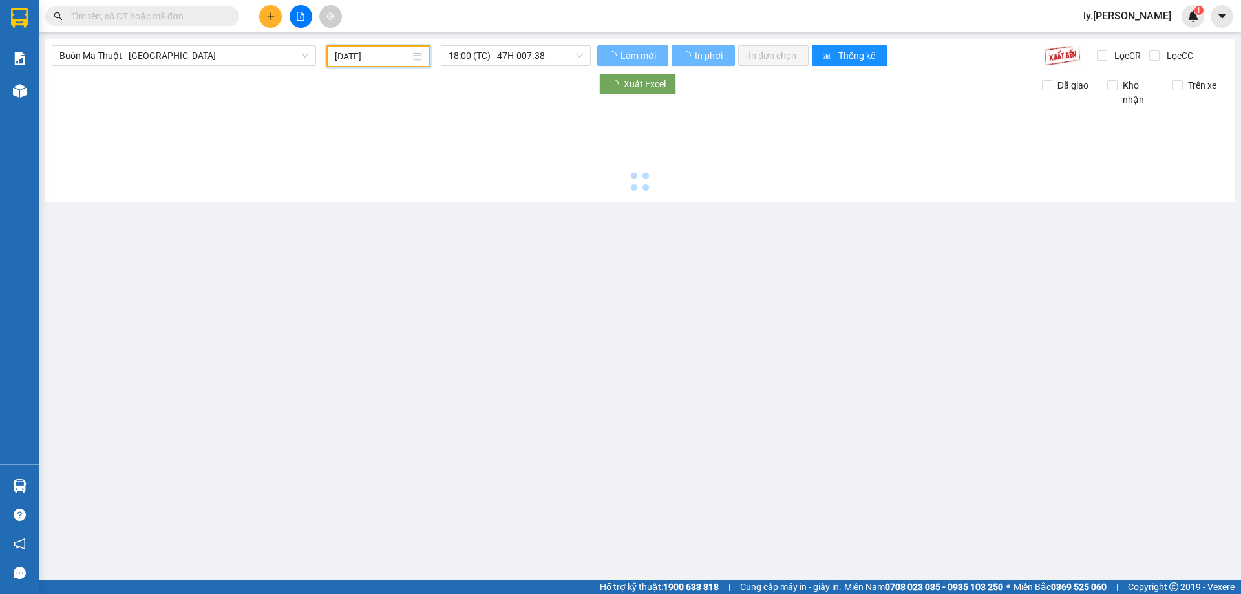
type input "[DATE]"
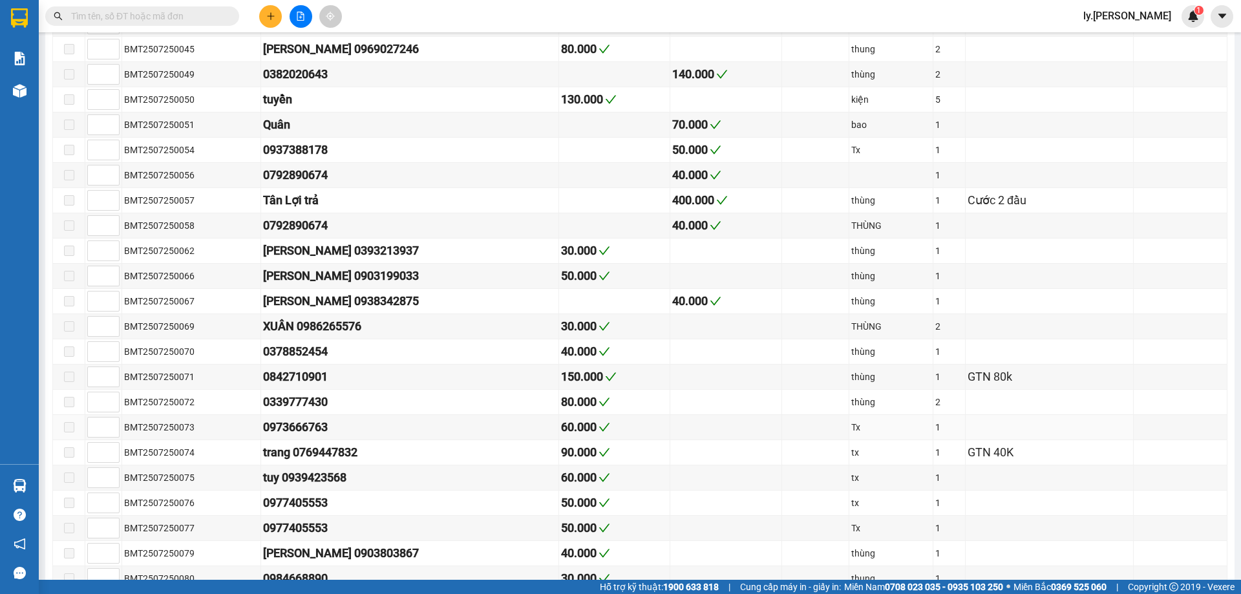
scroll to position [156, 0]
